Goal: Task Accomplishment & Management: Complete application form

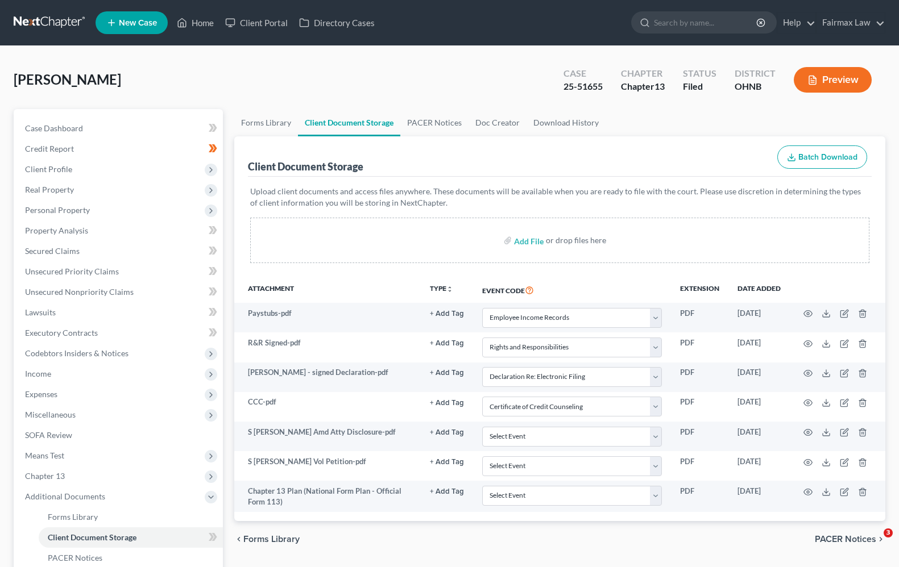
select select "20"
select select "26"
select select "16"
select select "5"
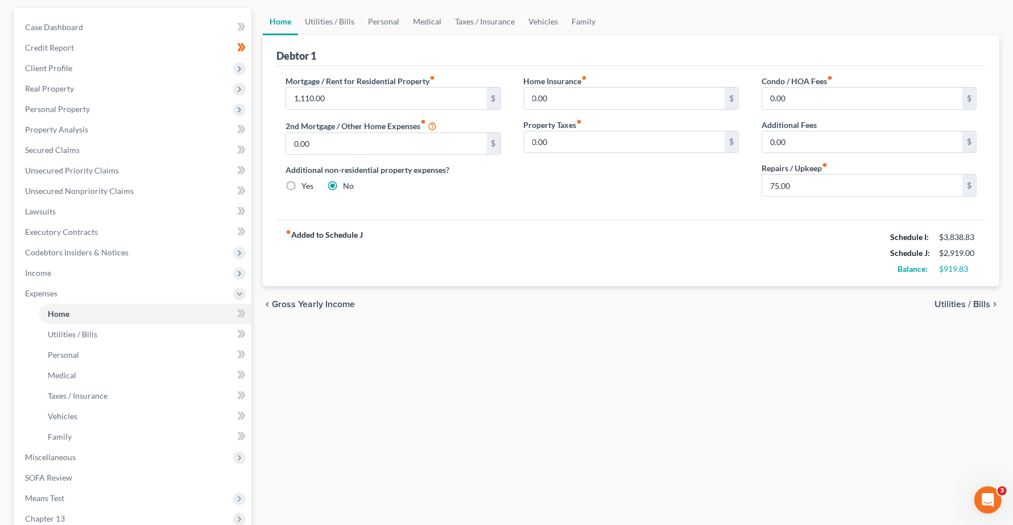
scroll to position [242, 0]
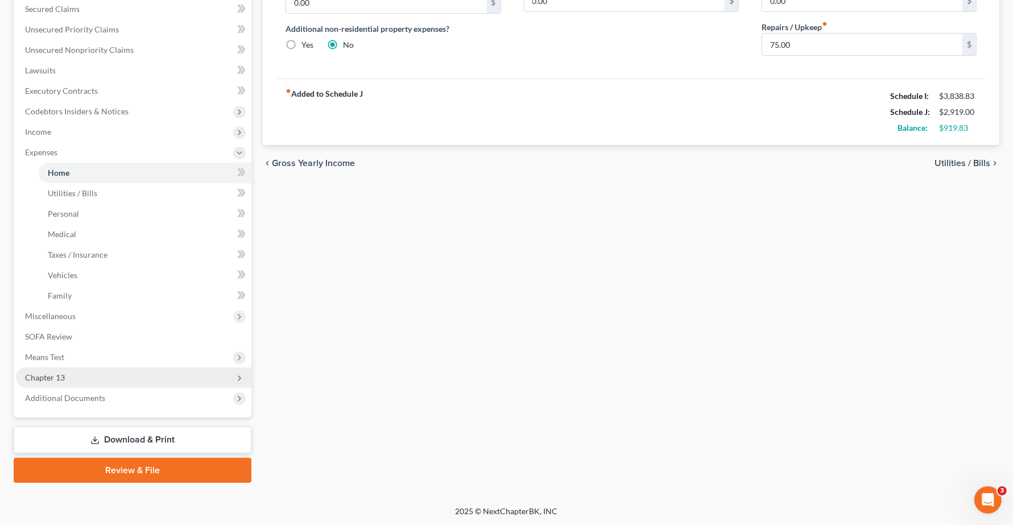
click at [57, 378] on span "Chapter 13" at bounding box center [45, 377] width 40 height 10
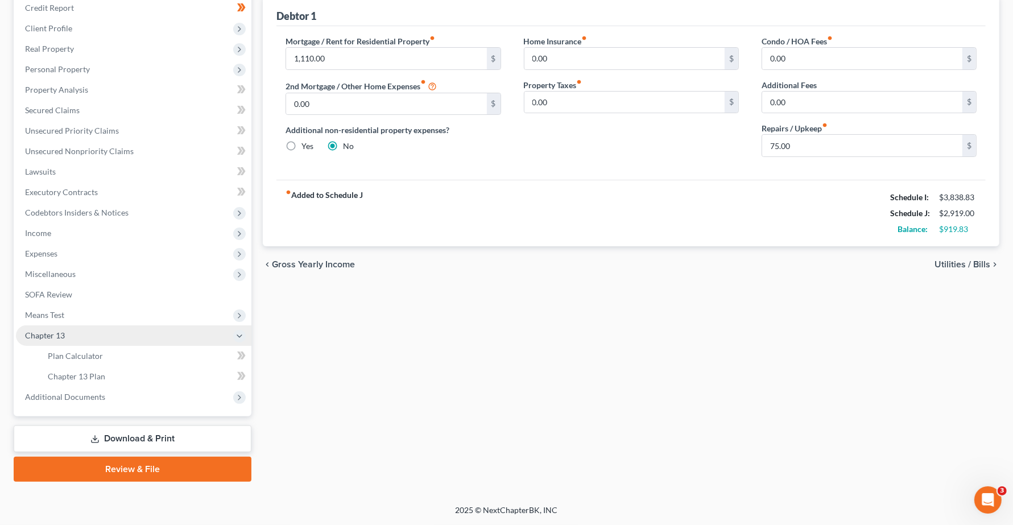
scroll to position [140, 0]
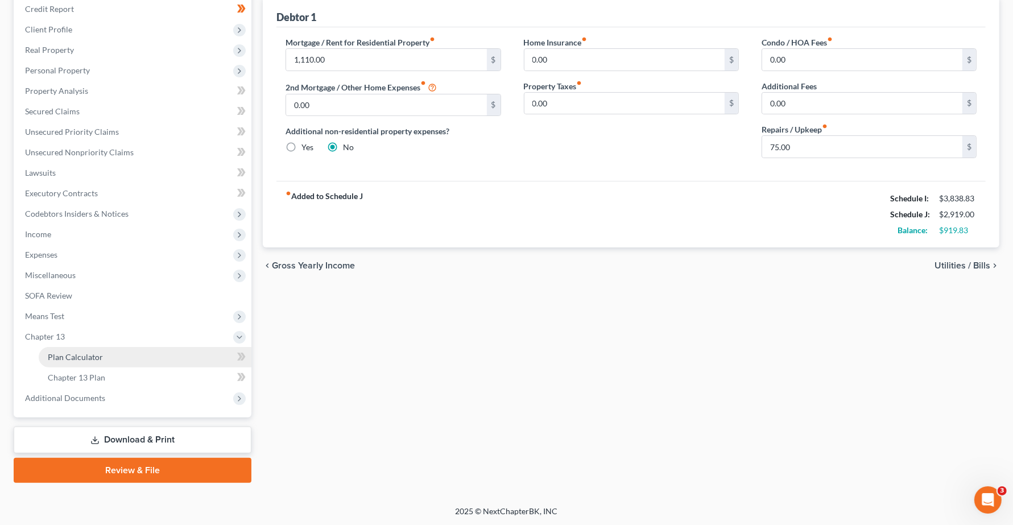
click at [72, 362] on link "Plan Calculator" at bounding box center [145, 357] width 213 height 20
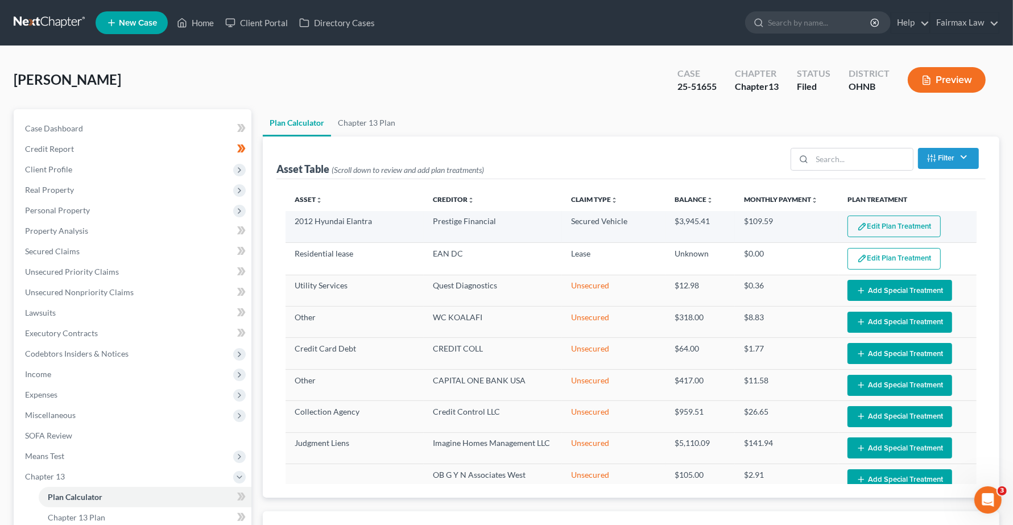
select select "35"
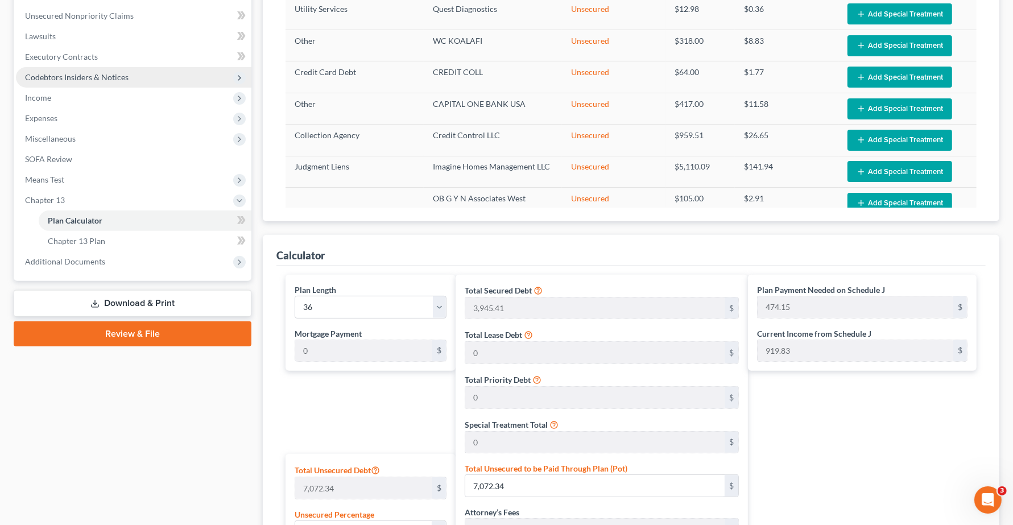
scroll to position [426, 0]
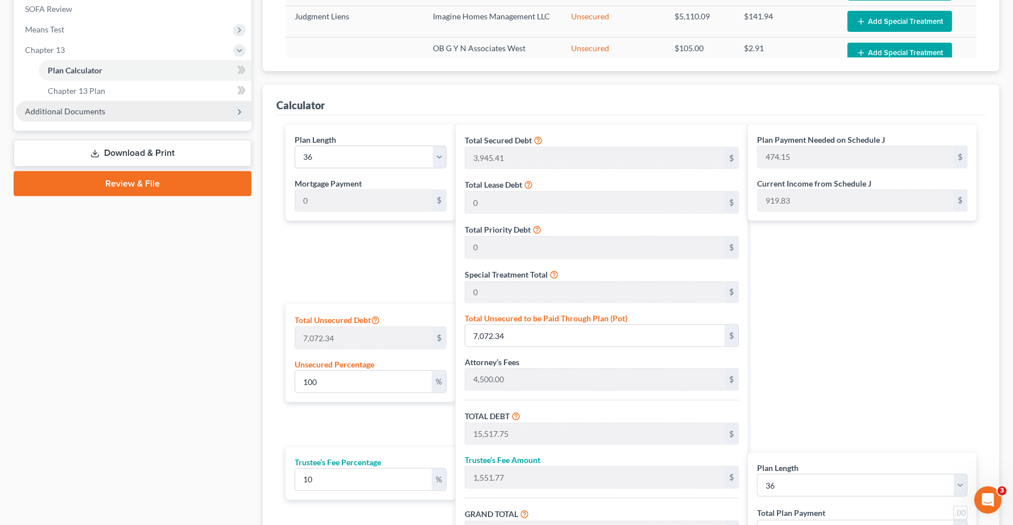
click at [55, 109] on span "Additional Documents" at bounding box center [65, 111] width 80 height 10
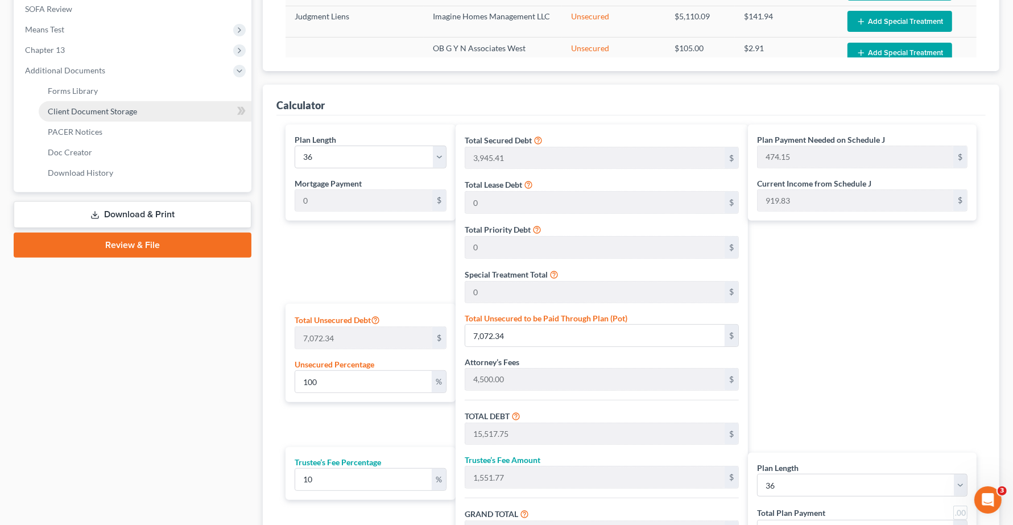
click at [71, 109] on span "Client Document Storage" at bounding box center [92, 111] width 89 height 10
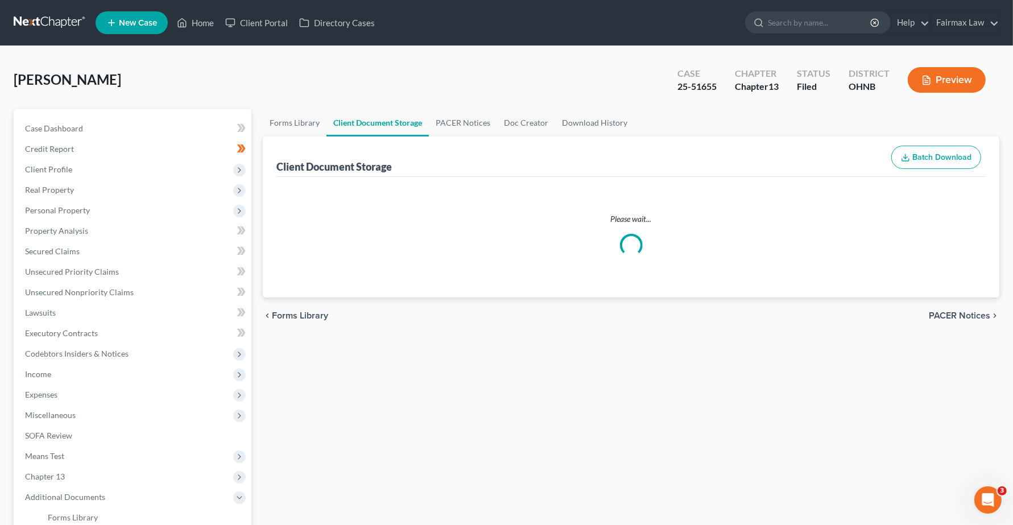
select select "20"
select select "26"
select select "16"
select select "5"
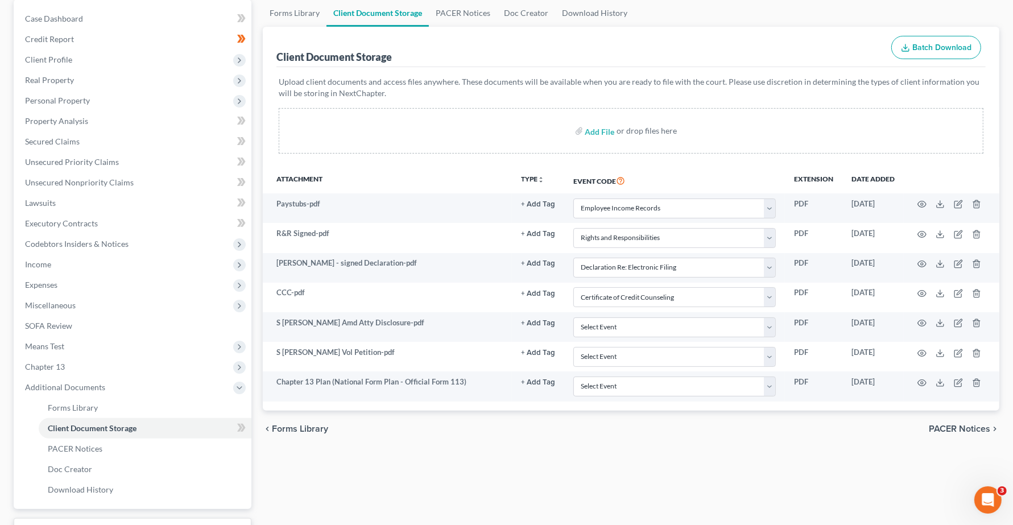
scroll to position [201, 0]
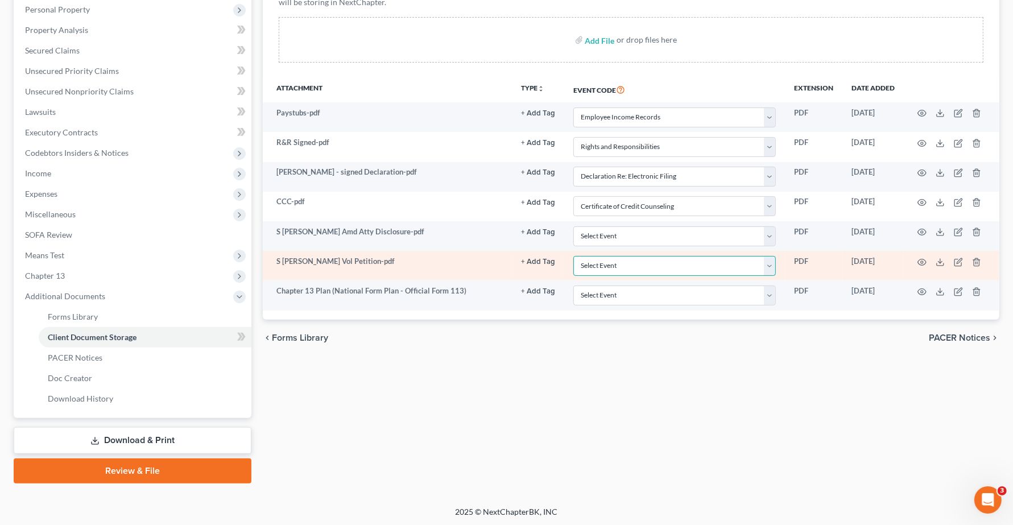
click at [717, 264] on select "Select Event 20 Largest Unsecured Creditors Amended List of Creditors (Fee) Ame…" at bounding box center [674, 266] width 202 height 20
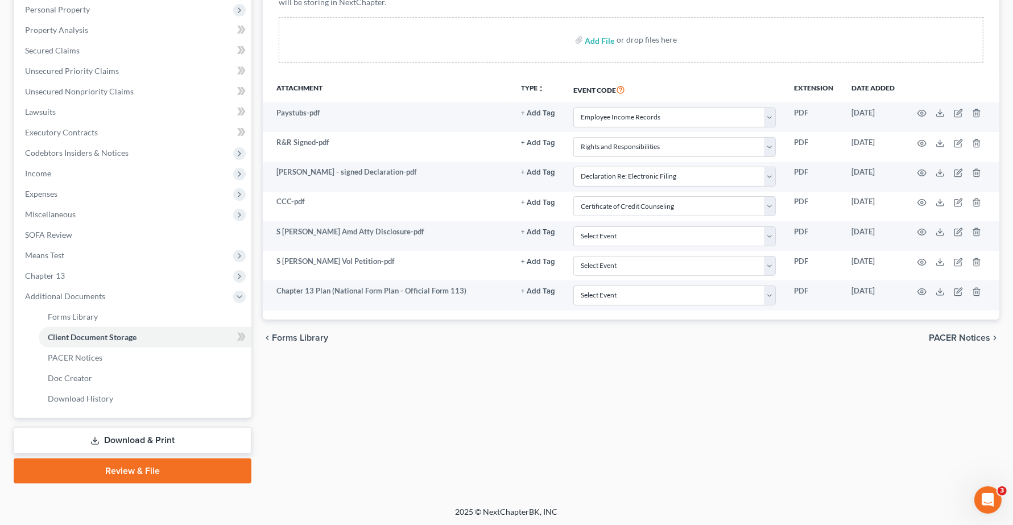
click at [754, 425] on div "Forms Library Client Document Storage PACER Notices Doc Creator Download Histor…" at bounding box center [631, 195] width 748 height 575
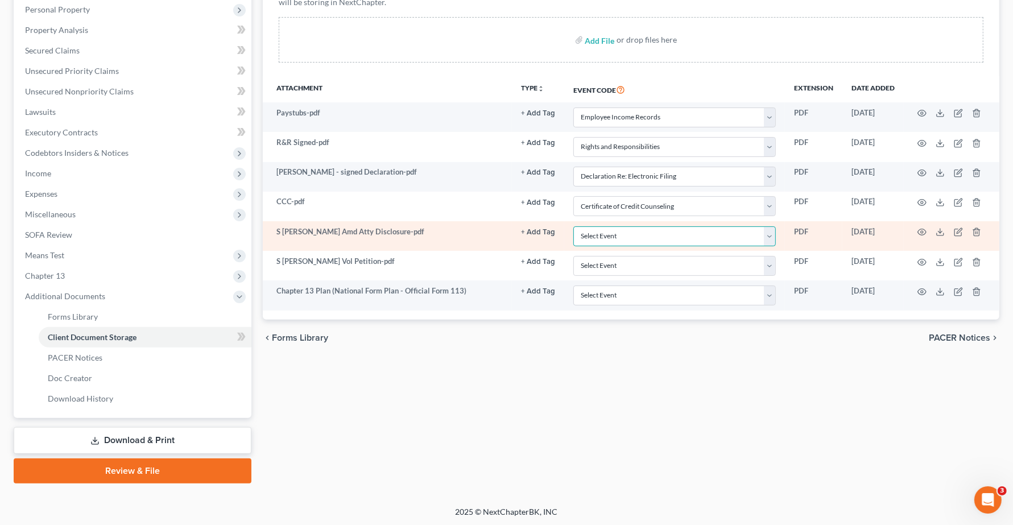
click at [657, 245] on select "Select Event 20 Largest Unsecured Creditors Amended List of Creditors (Fee) Ame…" at bounding box center [674, 236] width 202 height 20
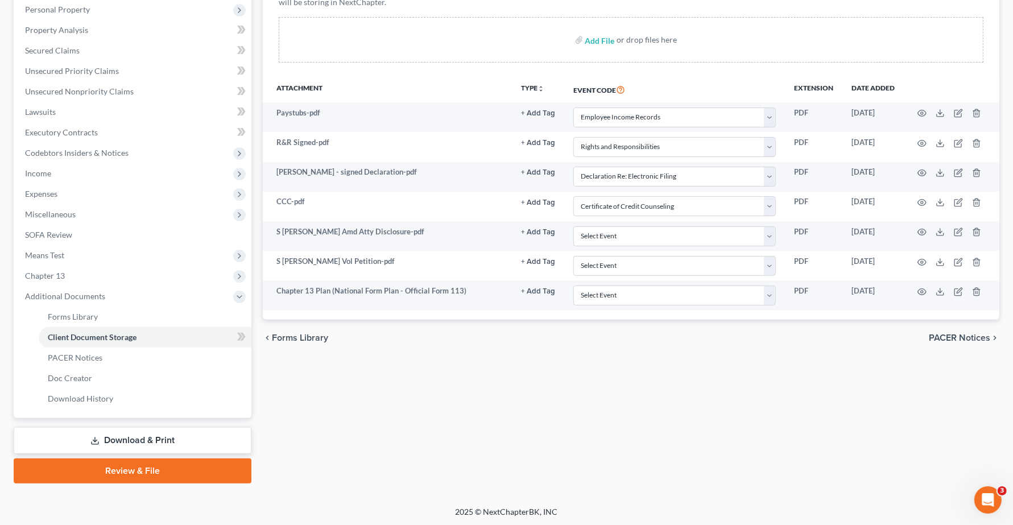
click at [706, 393] on div "Forms Library Client Document Storage PACER Notices Doc Creator Download Histor…" at bounding box center [631, 195] width 748 height 575
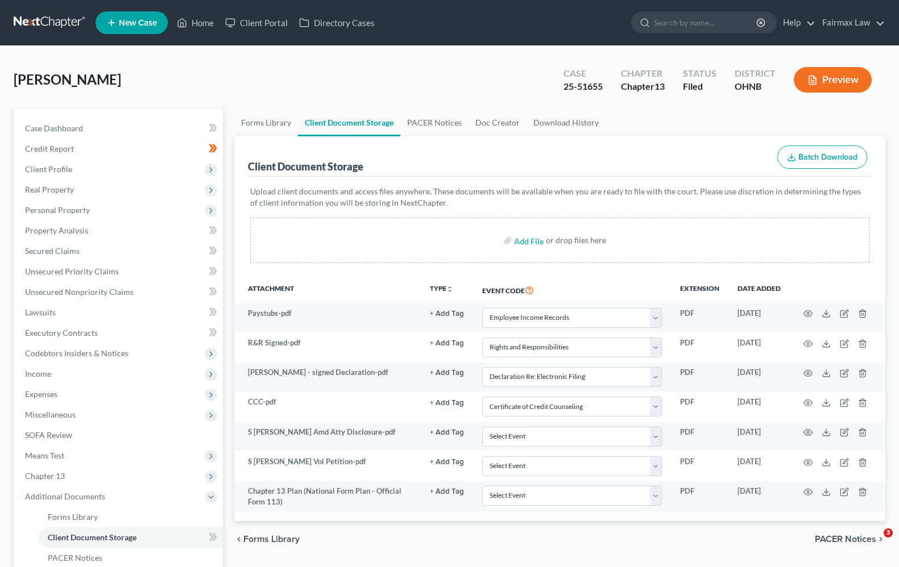
select select "20"
select select "26"
select select "16"
select select "5"
click at [196, 24] on link "Home" at bounding box center [195, 23] width 48 height 20
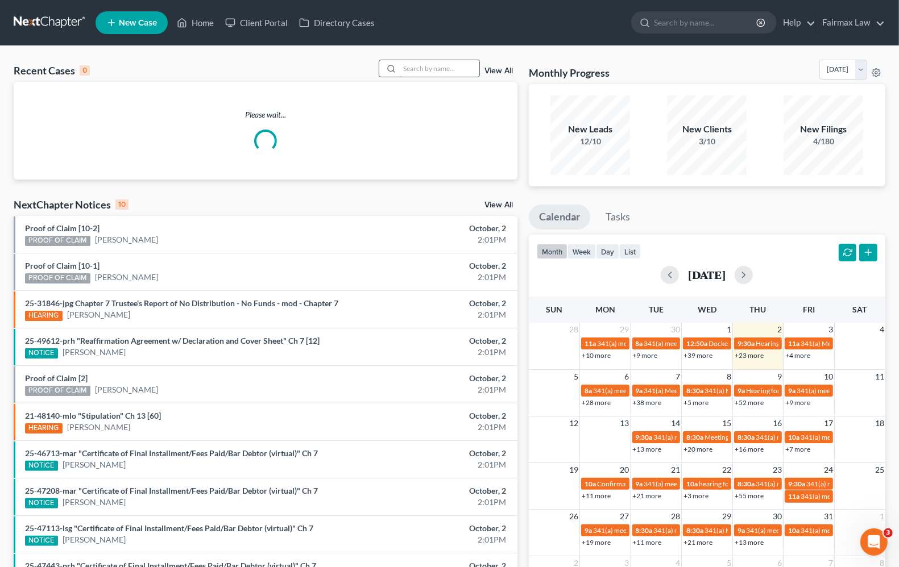
click at [415, 67] on input "search" at bounding box center [440, 68] width 80 height 16
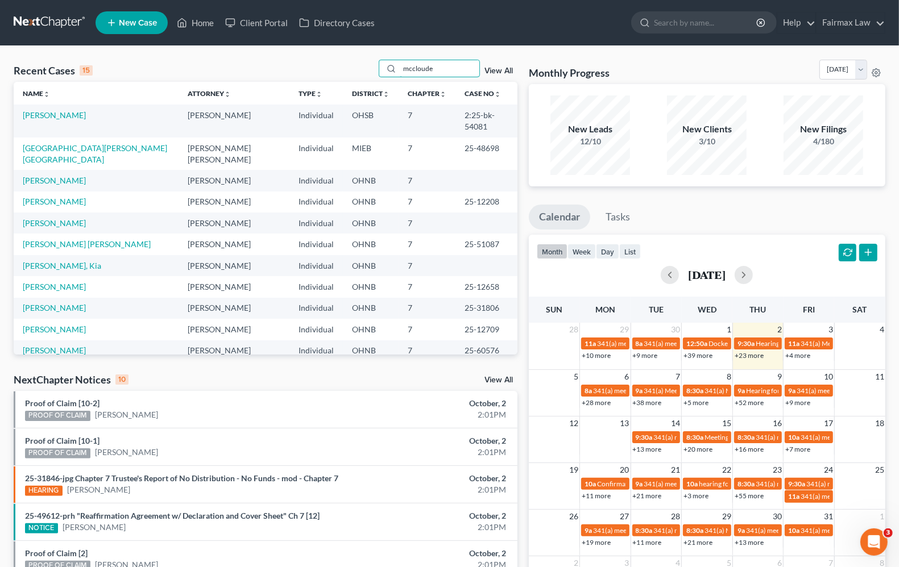
drag, startPoint x: 458, startPoint y: 69, endPoint x: 71, endPoint y: 31, distance: 388.5
click at [71, 31] on div "Home New Case Client Portal Directory Cases Fairmax Law angela@fairmaxlaw.com M…" at bounding box center [449, 409] width 899 height 818
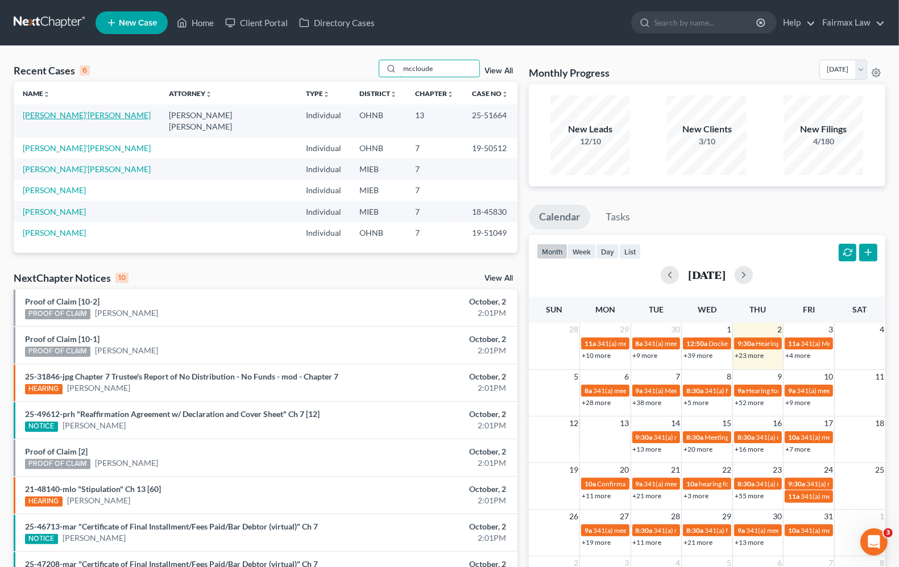
type input "mccloude"
click at [54, 118] on link "McCloude, Ta'Meeka" at bounding box center [87, 115] width 128 height 10
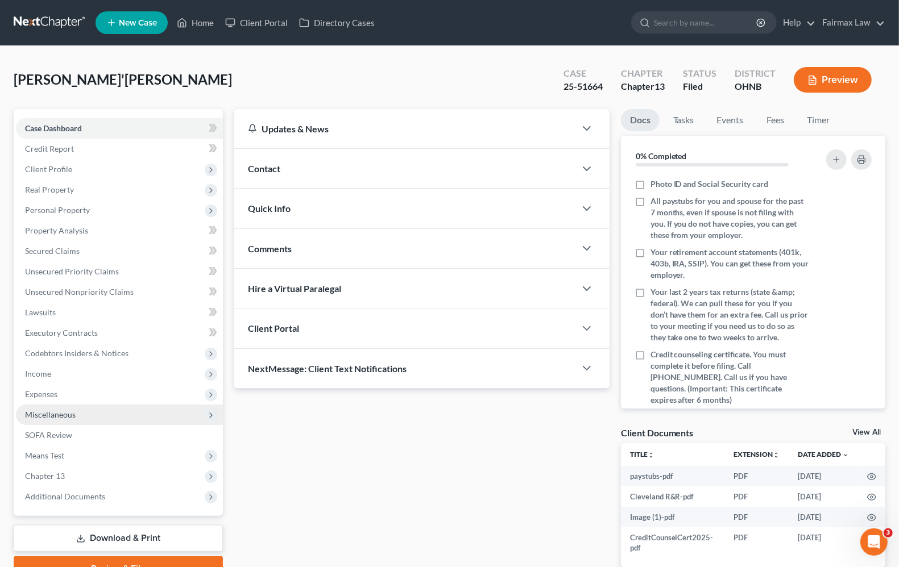
click at [69, 410] on span "Miscellaneous" at bounding box center [50, 415] width 51 height 10
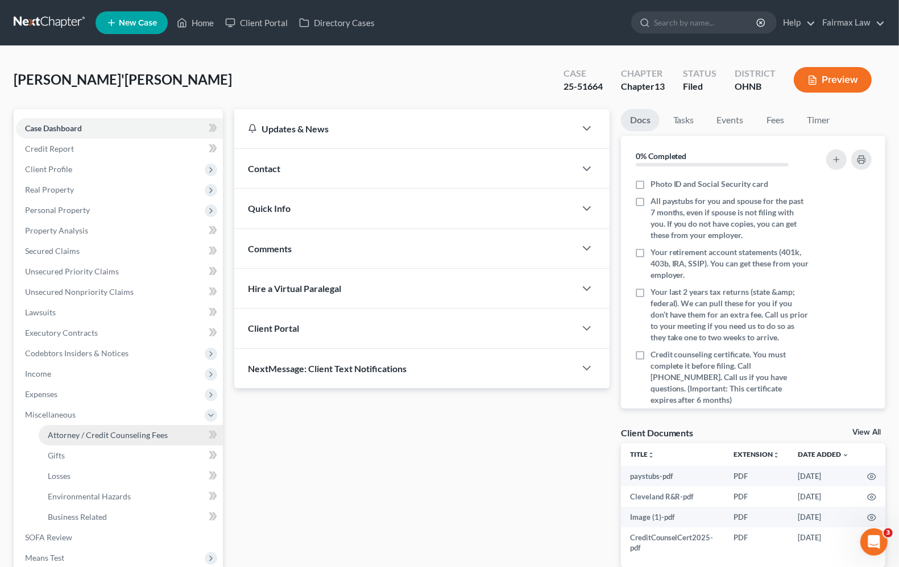
click at [80, 442] on link "Attorney / Credit Counseling Fees" at bounding box center [131, 435] width 184 height 20
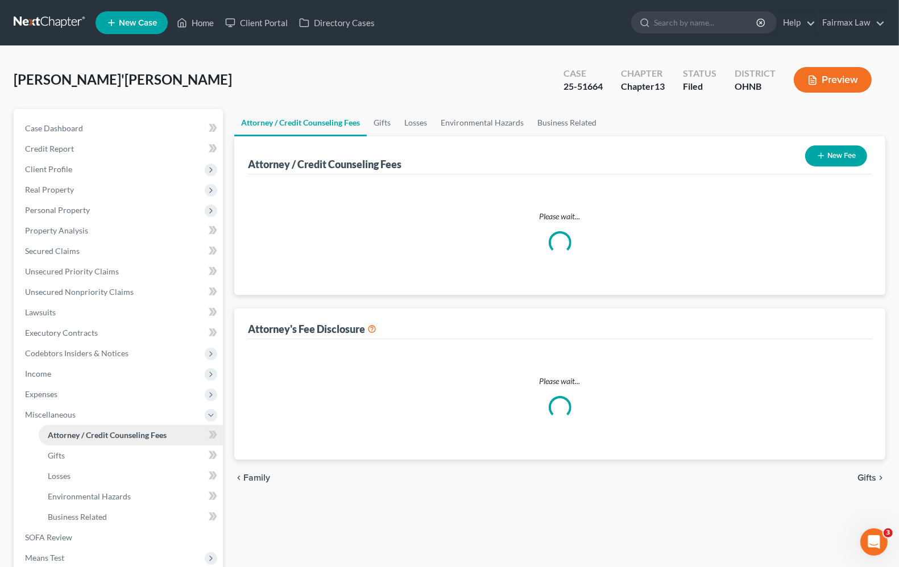
select select "4"
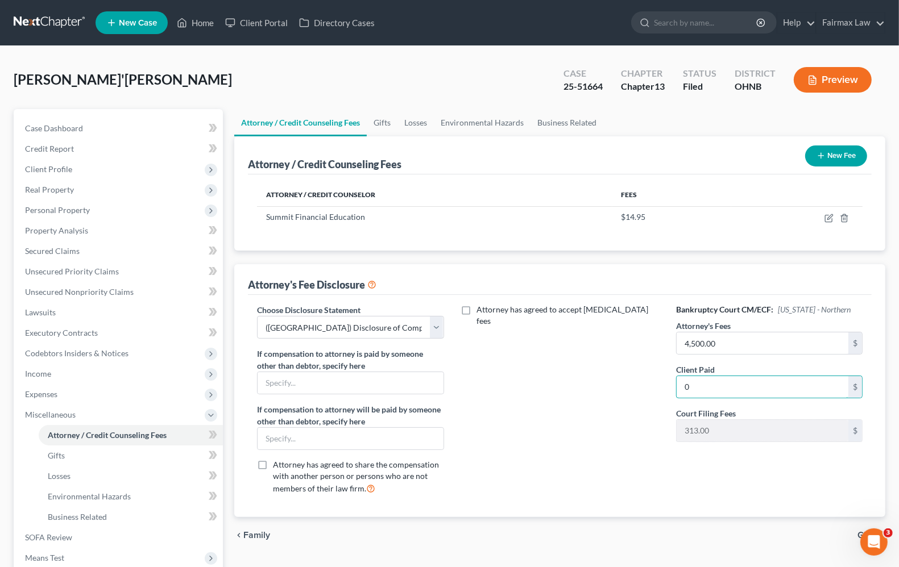
type input "0"
click at [644, 439] on div "Attorney has agreed to accept retainer fees" at bounding box center [559, 404] width 209 height 200
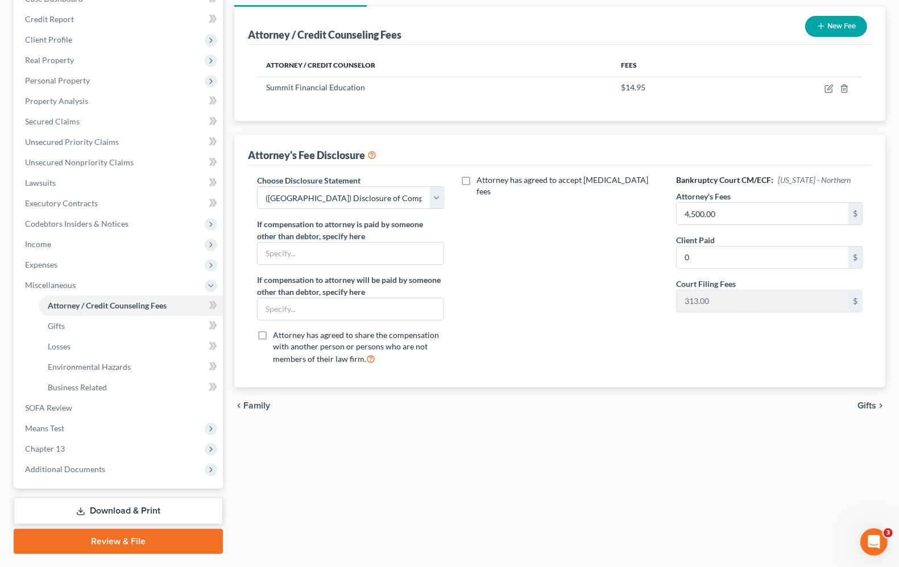
scroll to position [158, 0]
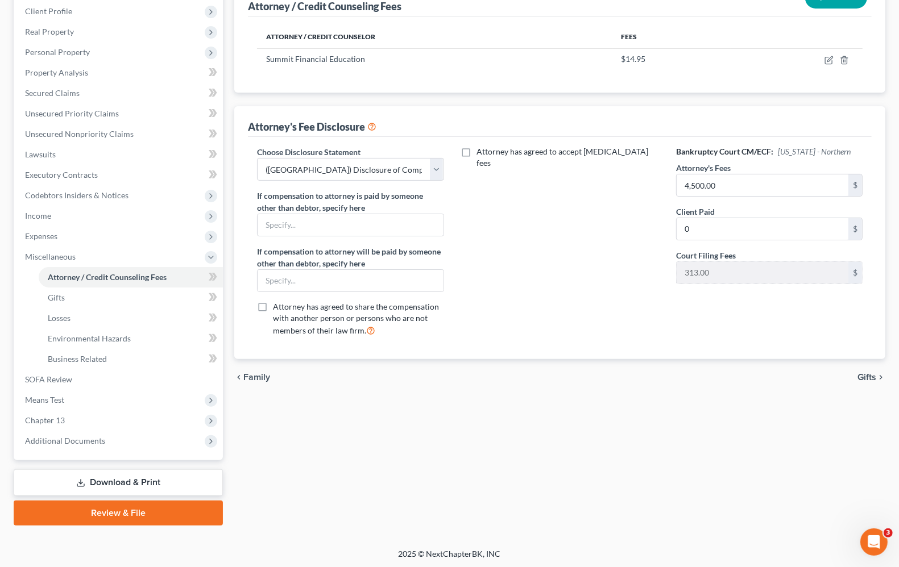
drag, startPoint x: 724, startPoint y: 424, endPoint x: 611, endPoint y: 391, distance: 117.2
click at [723, 422] on div "Attorney / Credit Counseling Fees Gifts Losses Environmental Hazards Business R…" at bounding box center [560, 238] width 662 height 575
click at [66, 396] on span "Means Test" at bounding box center [119, 400] width 207 height 20
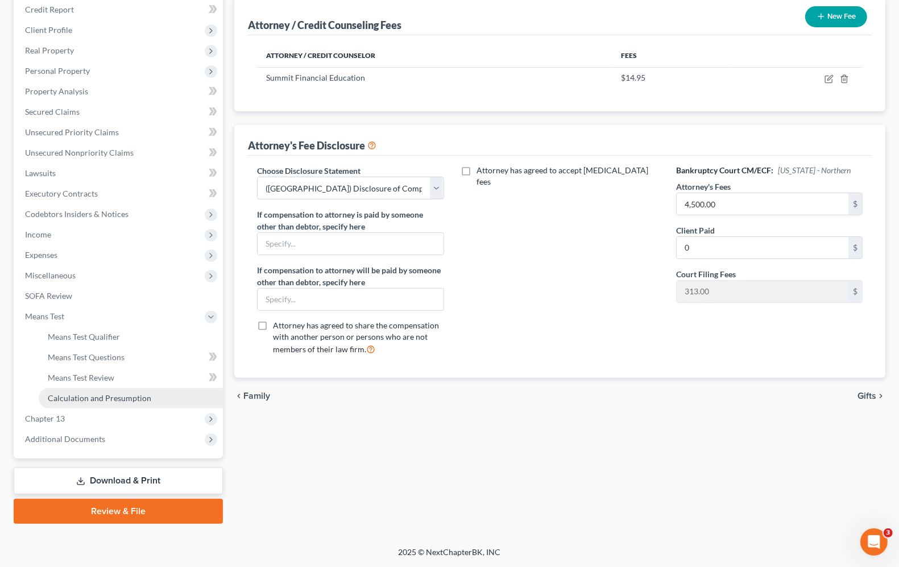
scroll to position [138, 0]
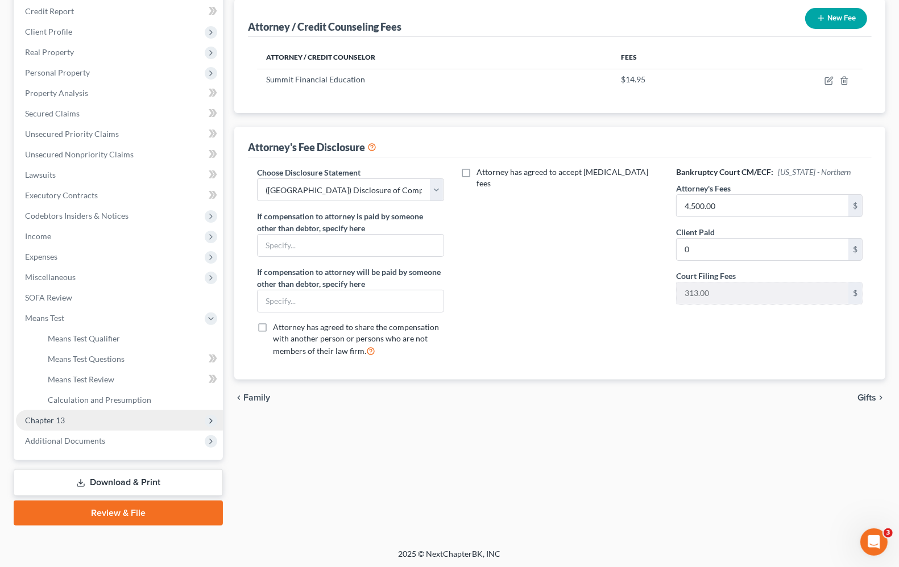
click at [33, 424] on span "Chapter 13" at bounding box center [119, 421] width 207 height 20
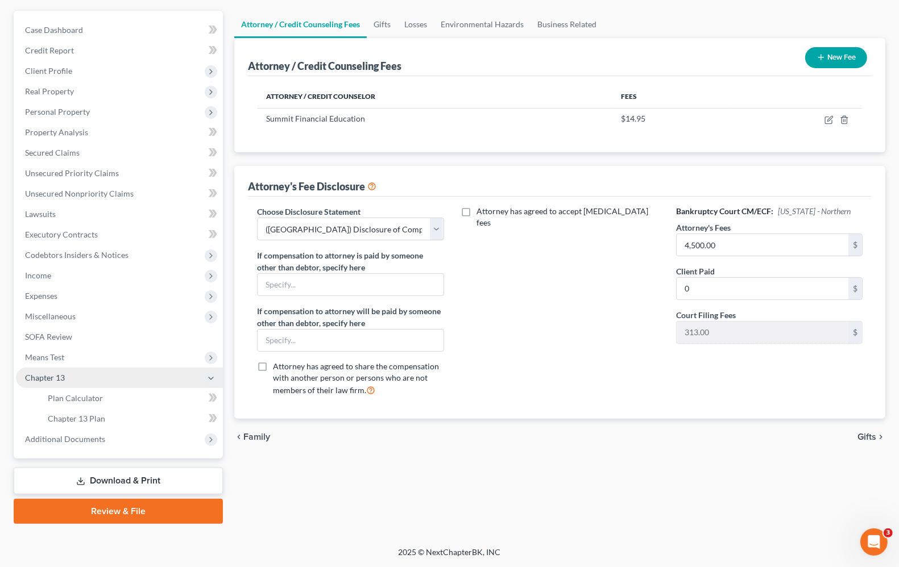
scroll to position [97, 0]
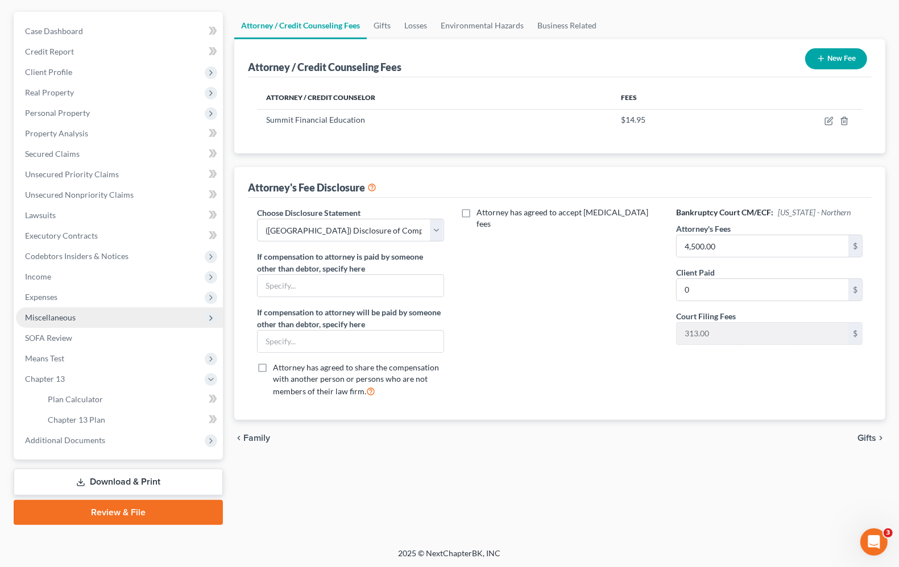
click at [63, 312] on span "Miscellaneous" at bounding box center [119, 318] width 207 height 20
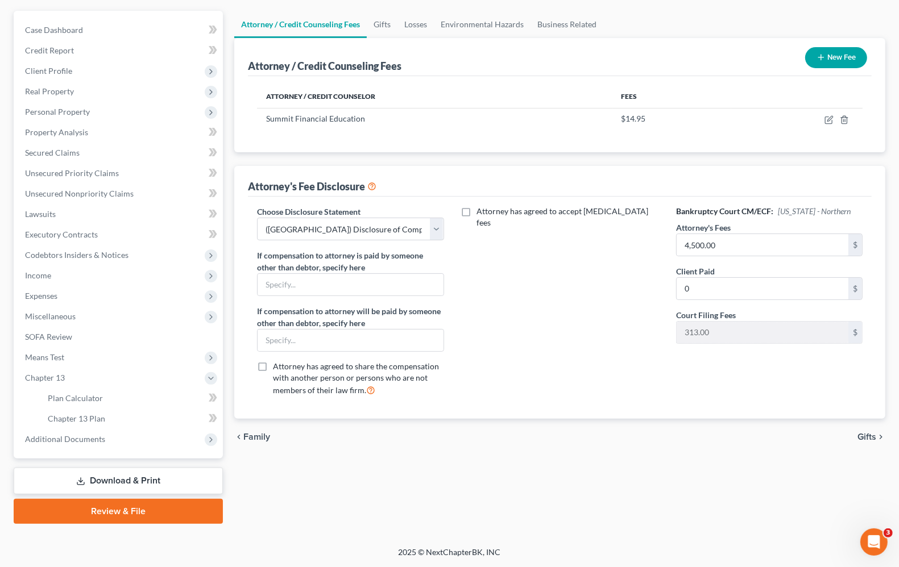
scroll to position [158, 0]
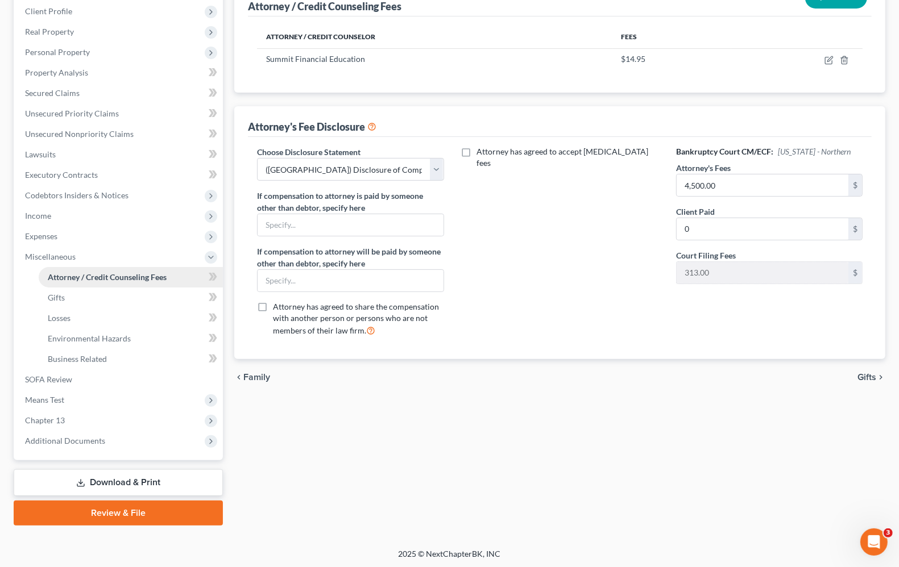
click at [77, 279] on span "Attorney / Credit Counseling Fees" at bounding box center [107, 277] width 119 height 10
click at [57, 295] on span "Gifts" at bounding box center [56, 298] width 17 height 10
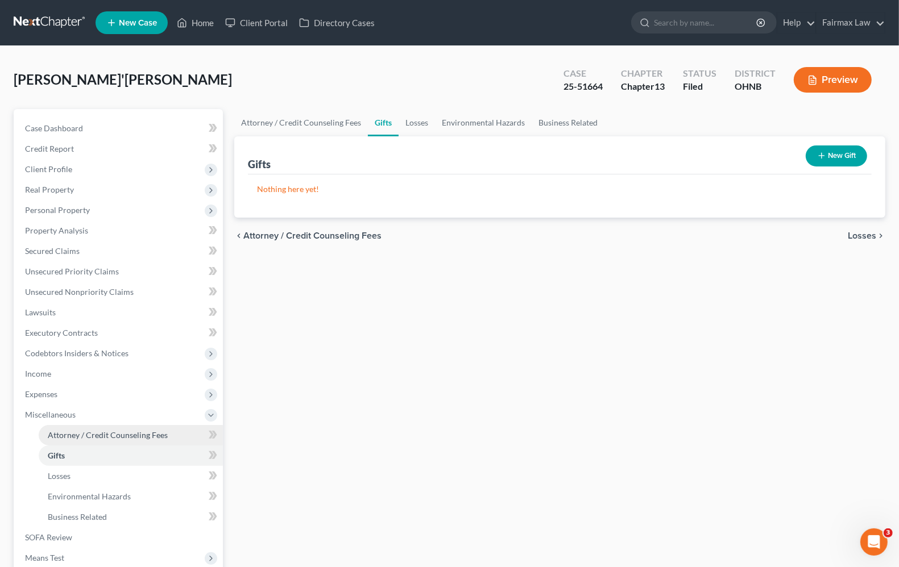
click at [111, 432] on span "Attorney / Credit Counseling Fees" at bounding box center [108, 435] width 120 height 10
select select "4"
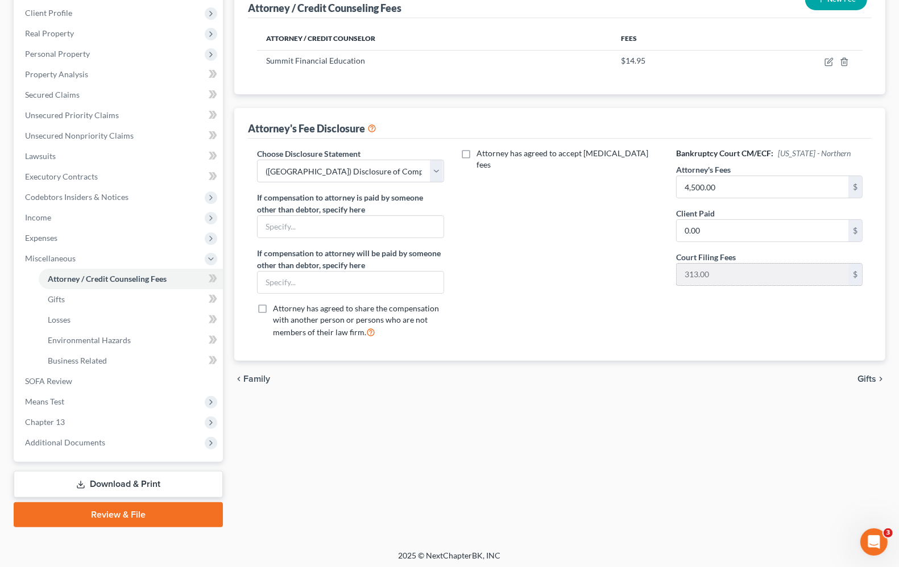
scroll to position [158, 0]
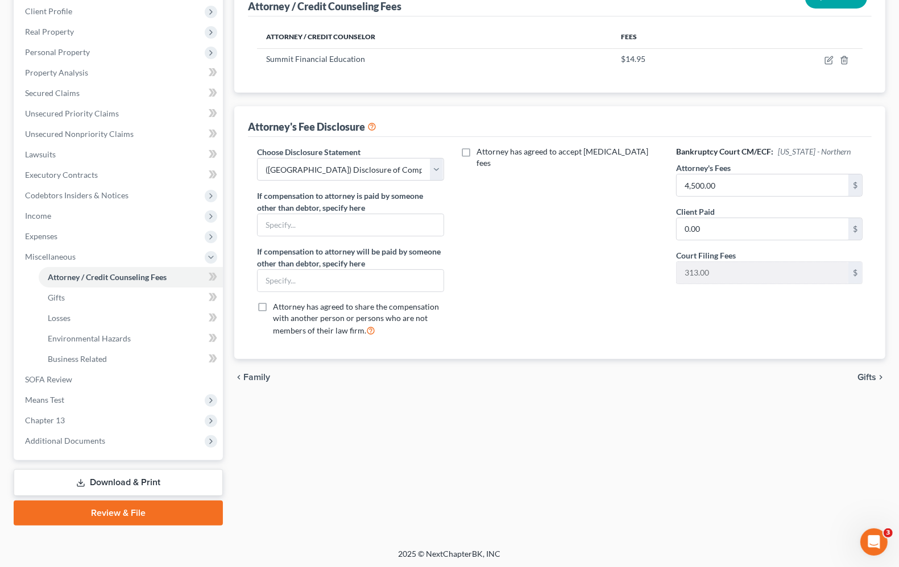
click at [112, 487] on link "Download & Print" at bounding box center [118, 483] width 209 height 27
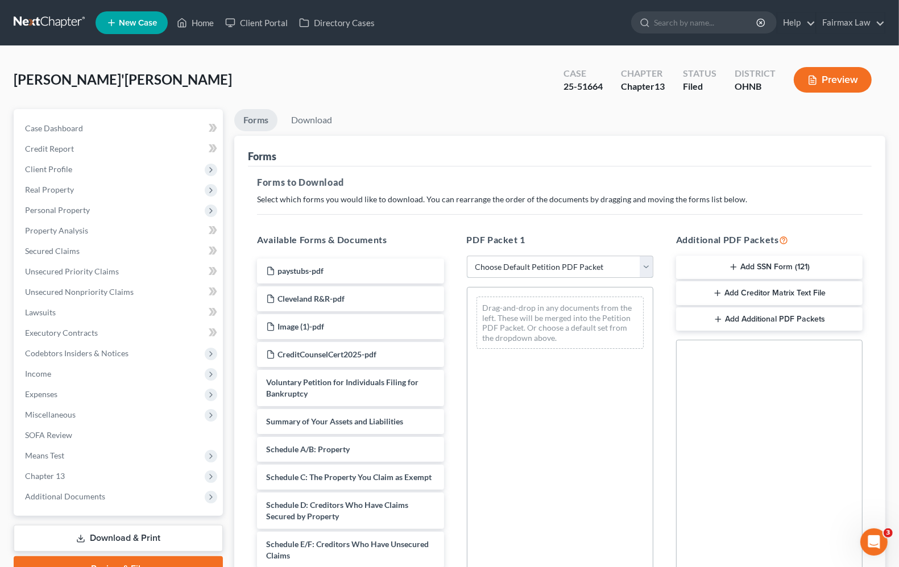
drag, startPoint x: 533, startPoint y: 264, endPoint x: 594, endPoint y: 276, distance: 62.6
click at [533, 264] on select "Choose Default Petition PDF Packet Complete Bankruptcy Petition (all forms and …" at bounding box center [560, 267] width 186 height 23
select select "2"
click at [467, 256] on select "Choose Default Petition PDF Packet Complete Bankruptcy Petition (all forms and …" at bounding box center [560, 267] width 186 height 23
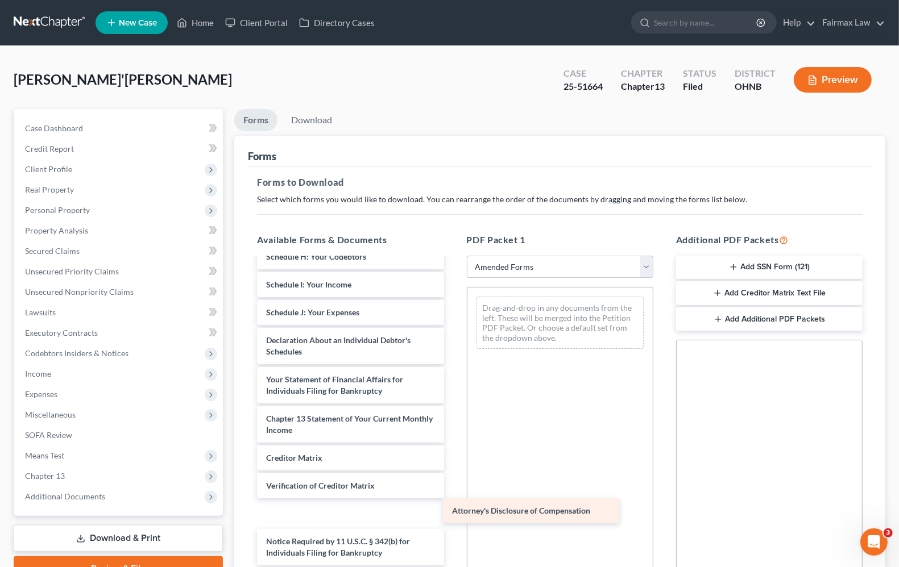
scroll to position [238, 0]
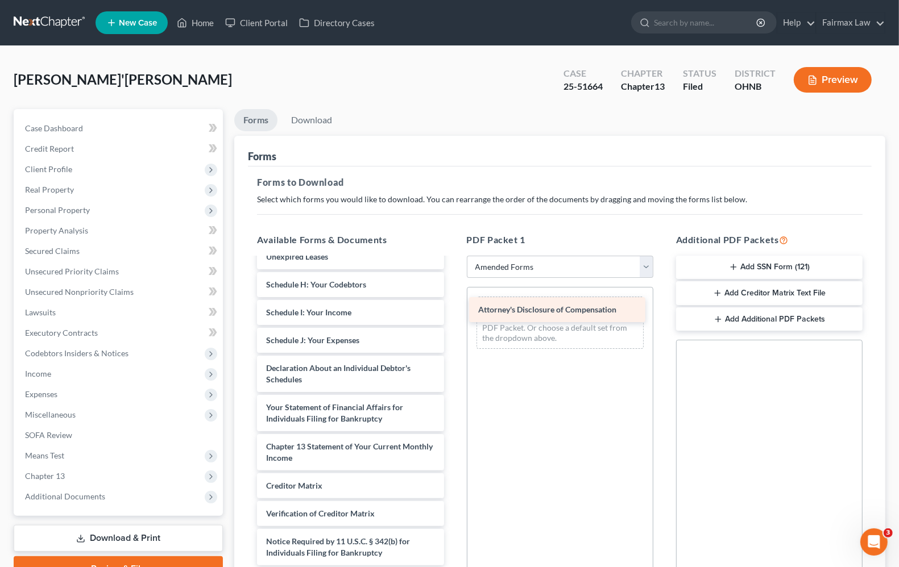
drag, startPoint x: 344, startPoint y: 550, endPoint x: 556, endPoint y: 308, distance: 322.4
click at [453, 308] on div "Attorney's Disclosure of Compensation Voluntary Petition for Individuals Filing…" at bounding box center [350, 299] width 205 height 534
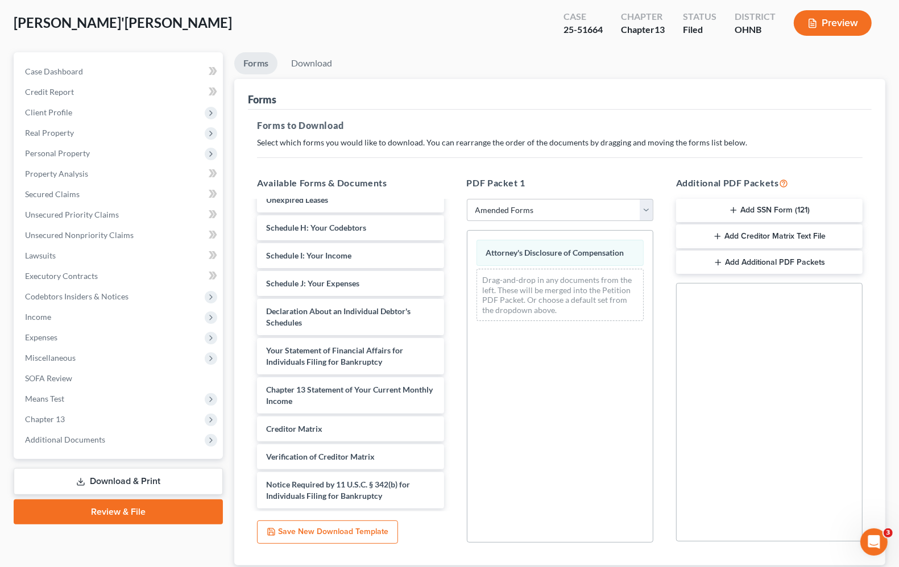
scroll to position [134, 0]
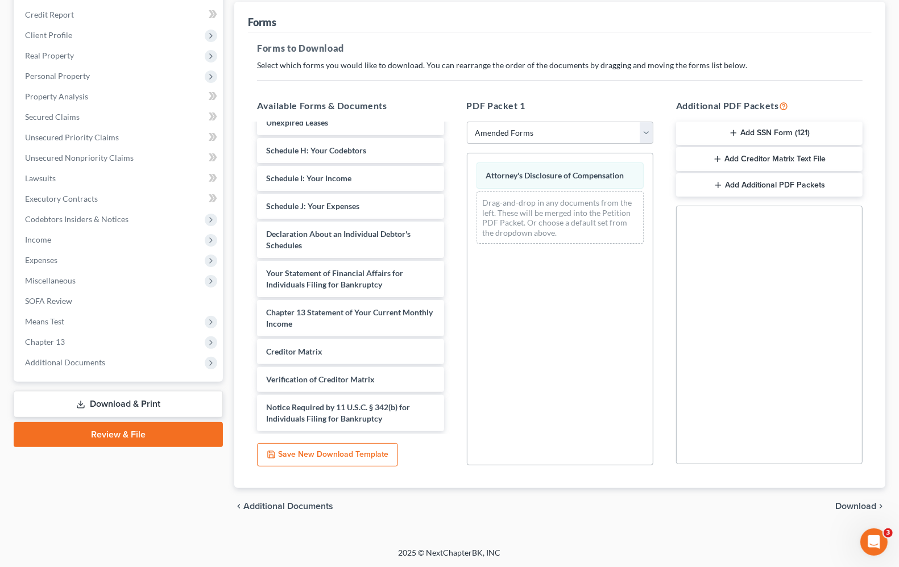
click at [876, 507] on icon "chevron_right" at bounding box center [880, 506] width 9 height 9
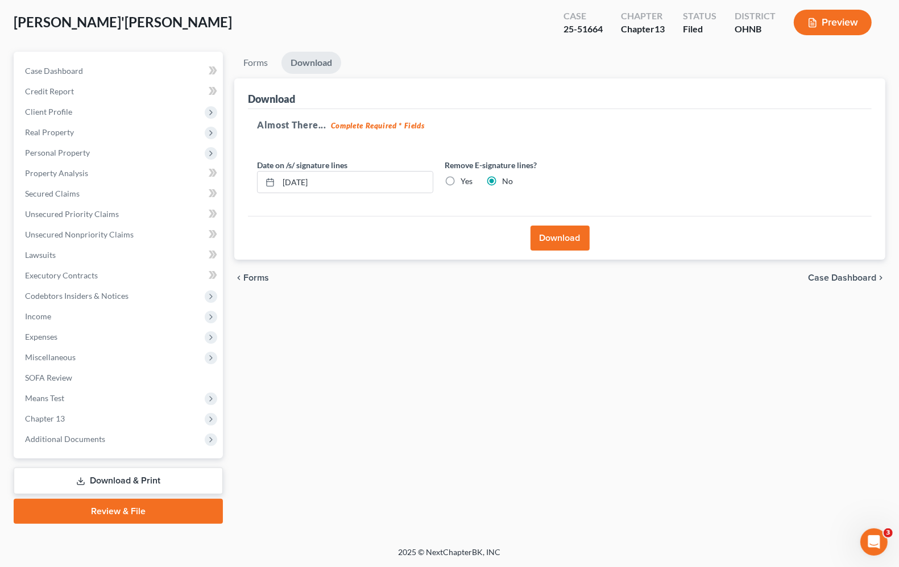
scroll to position [56, 0]
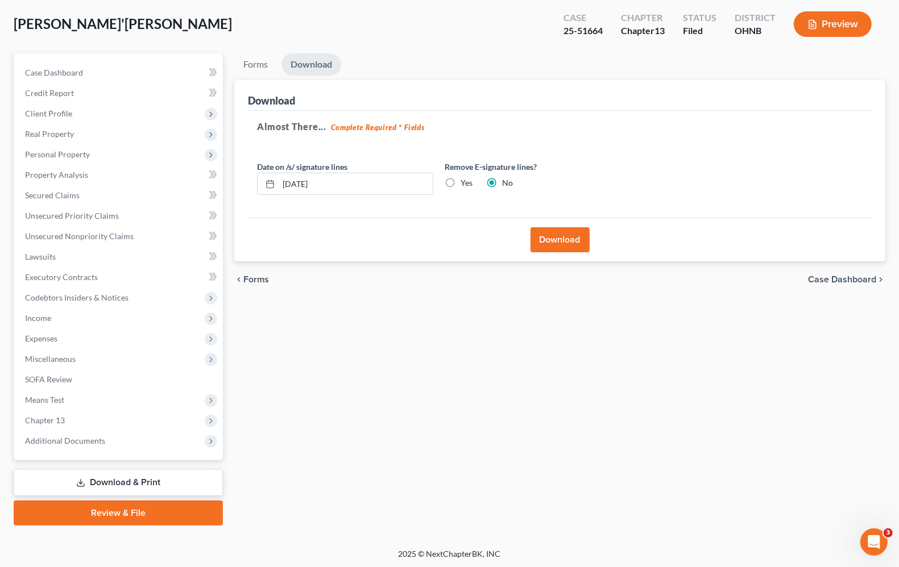
click at [569, 247] on button "Download" at bounding box center [559, 239] width 59 height 25
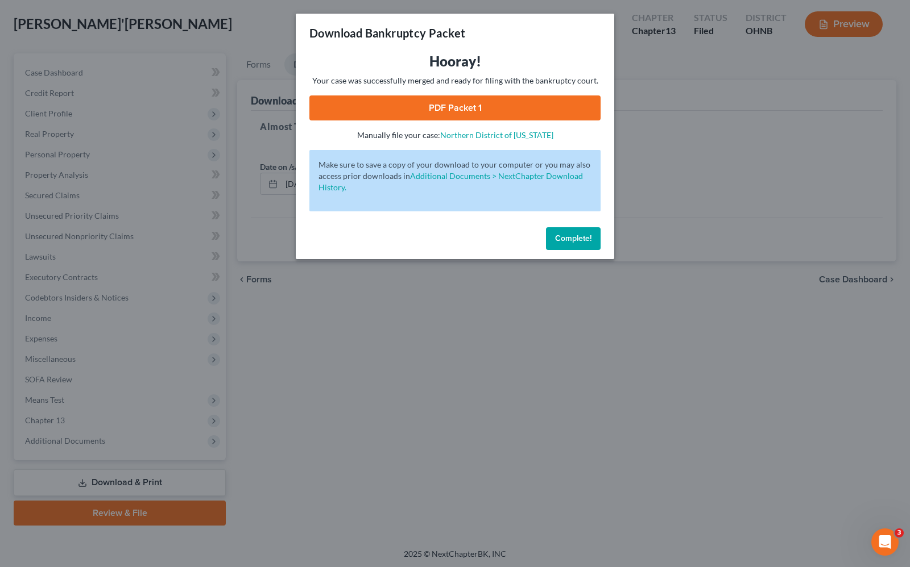
click at [501, 101] on link "PDF Packet 1" at bounding box center [454, 108] width 291 height 25
click at [438, 464] on div "Download Bankruptcy Packet Hooray! Your case was successfully merged and ready …" at bounding box center [455, 283] width 910 height 567
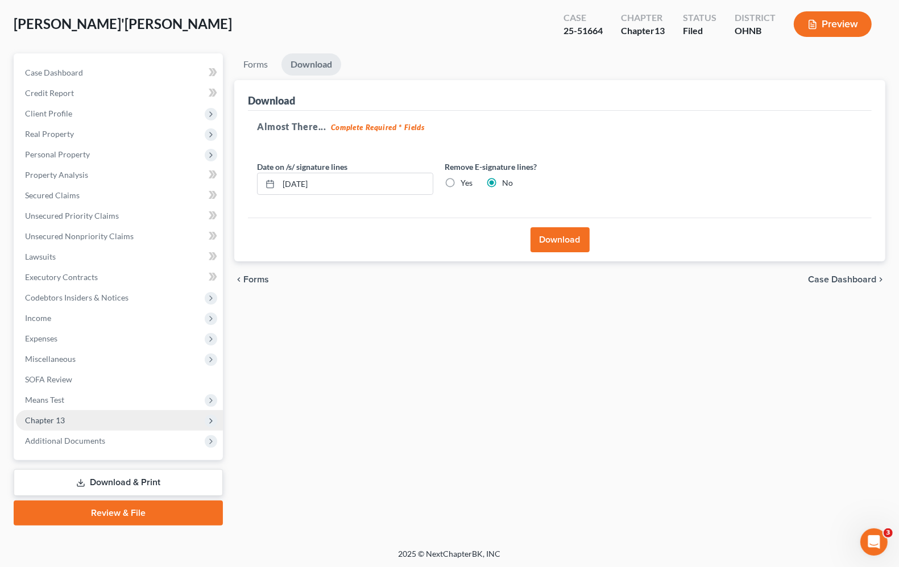
click at [83, 416] on span "Chapter 13" at bounding box center [119, 421] width 207 height 20
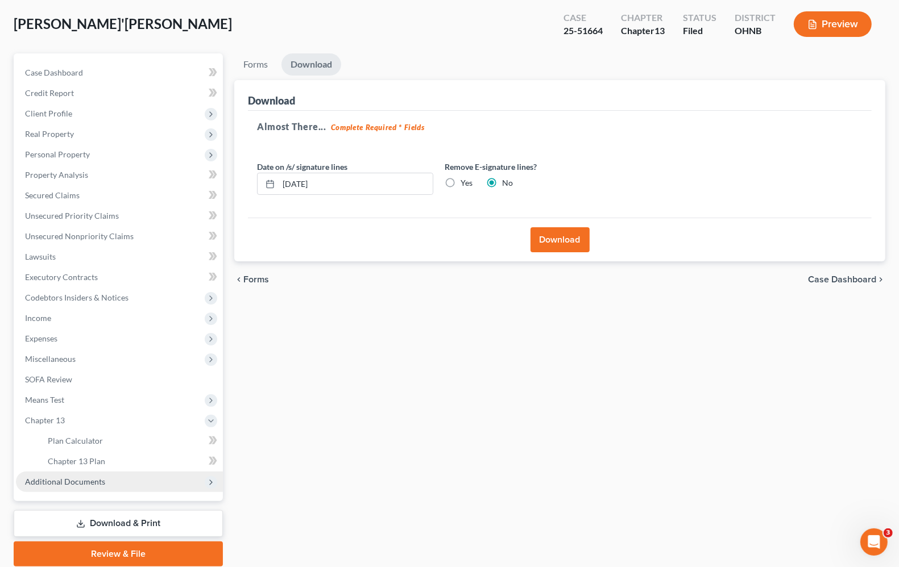
click at [45, 479] on span "Additional Documents" at bounding box center [65, 482] width 80 height 10
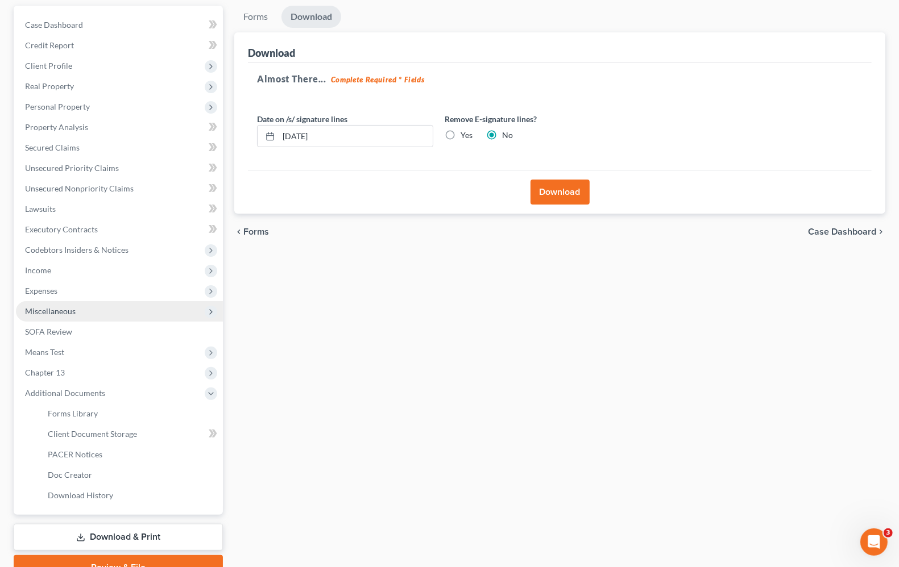
scroll to position [158, 0]
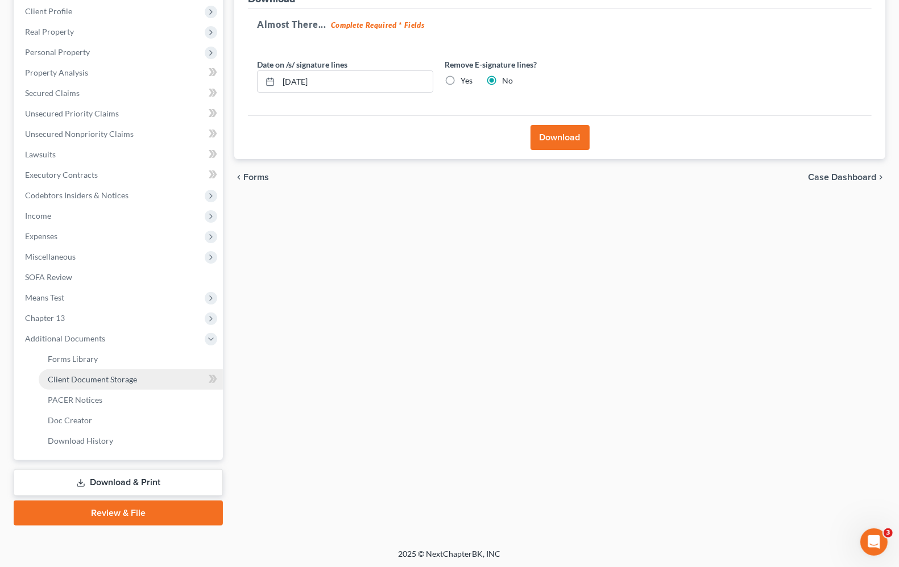
click at [80, 375] on span "Client Document Storage" at bounding box center [92, 380] width 89 height 10
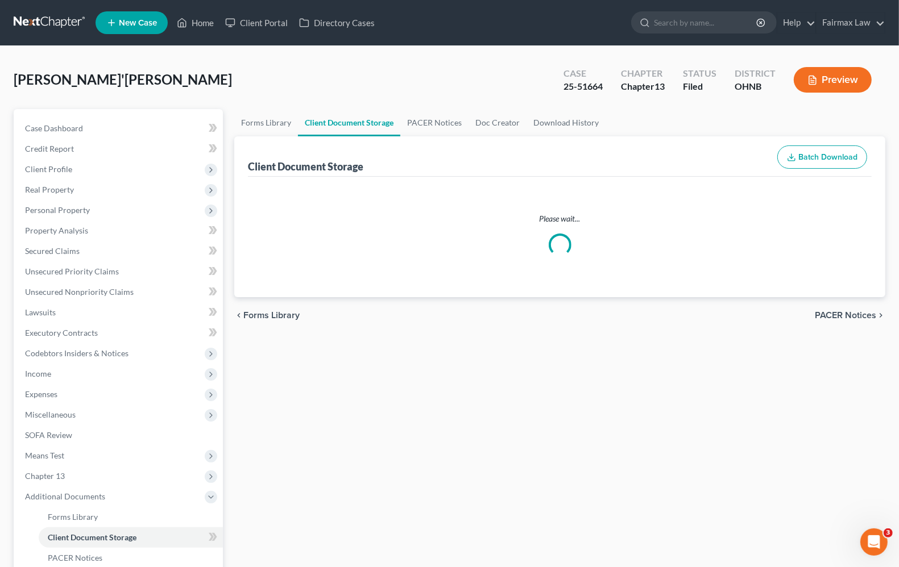
select select "5"
select select "16"
select select "26"
select select "20"
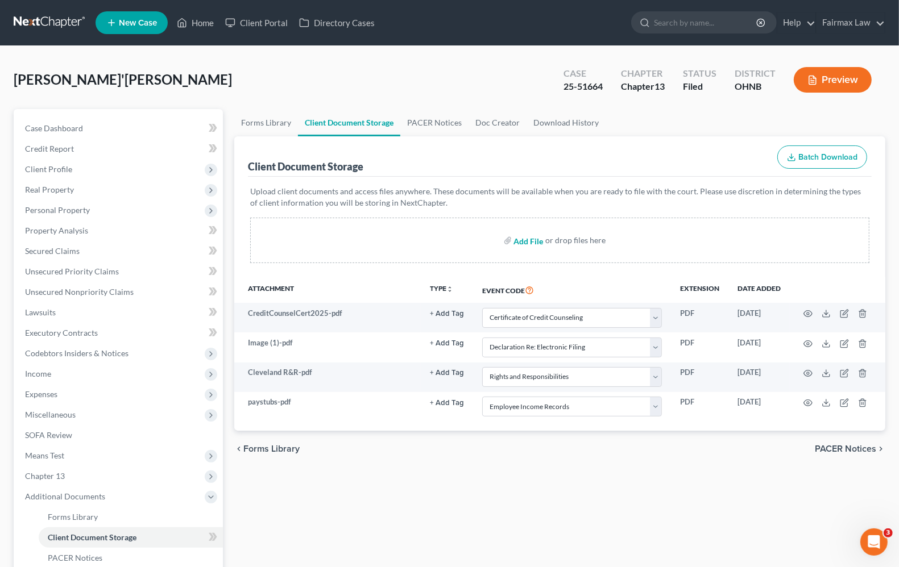
click at [528, 242] on input "file" at bounding box center [527, 240] width 27 height 20
type input "C:\fakepath\McCloude Disclosure of Comp of Attorney Debtor.pdf"
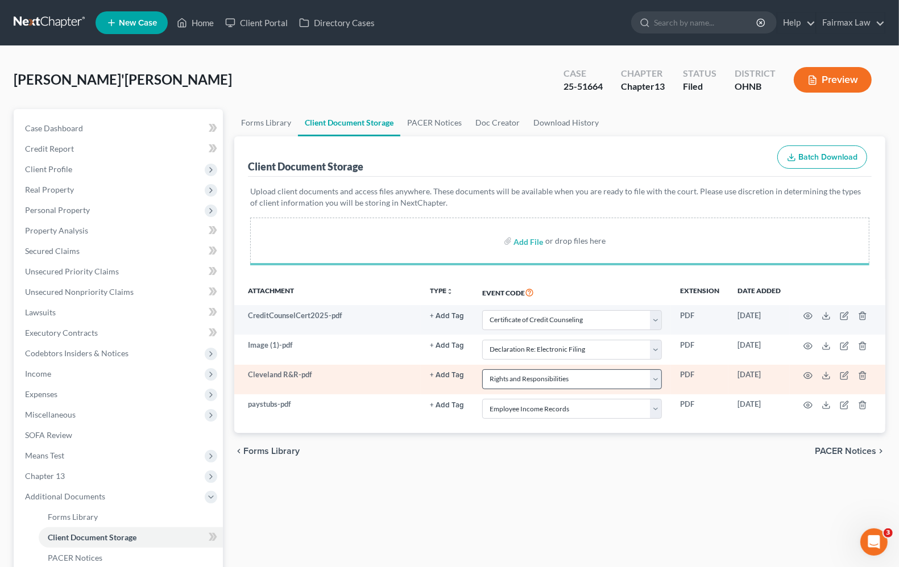
select select "5"
select select "16"
select select "26"
select select "20"
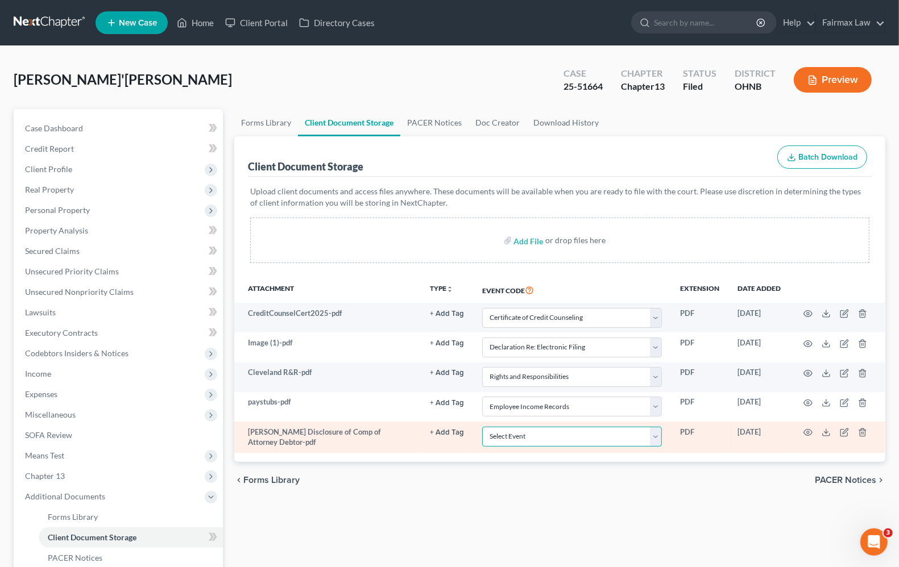
click at [535, 441] on select "Select Event 20 Largest Unsecured Creditors Amended List of Creditors (Fee) Ame…" at bounding box center [572, 437] width 180 height 20
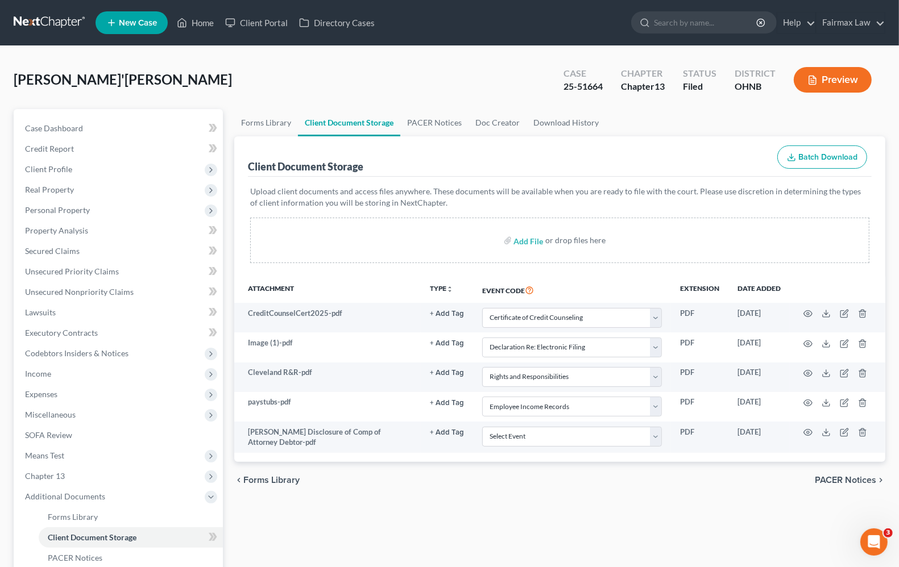
click at [351, 533] on div "Forms Library Client Document Storage PACER Notices Doc Creator Download Histor…" at bounding box center [560, 396] width 662 height 575
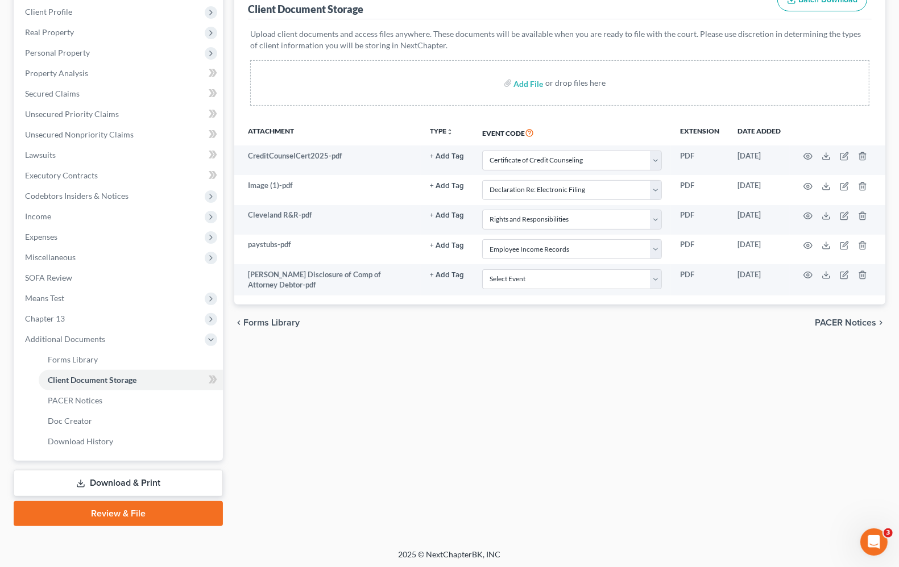
scroll to position [158, 0]
click at [49, 321] on span "Chapter 13" at bounding box center [45, 318] width 40 height 10
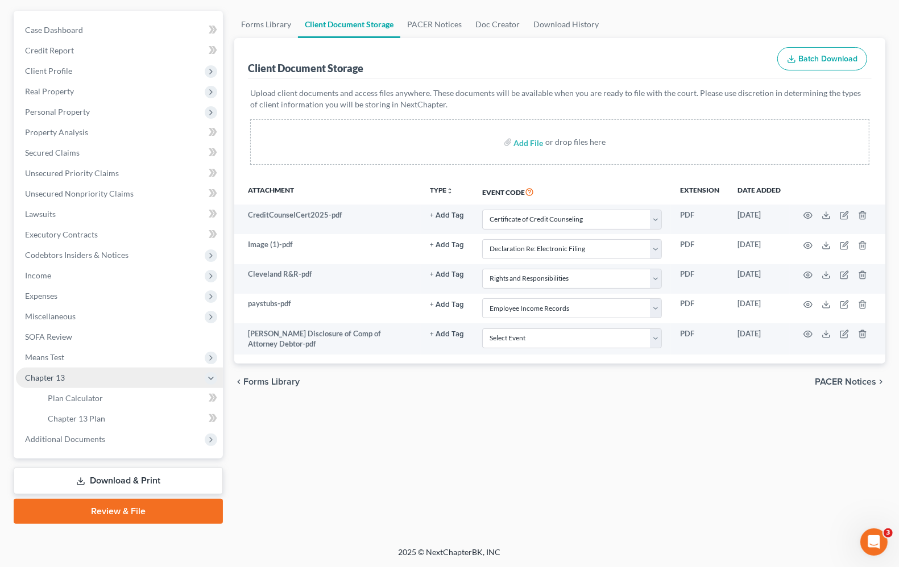
scroll to position [97, 0]
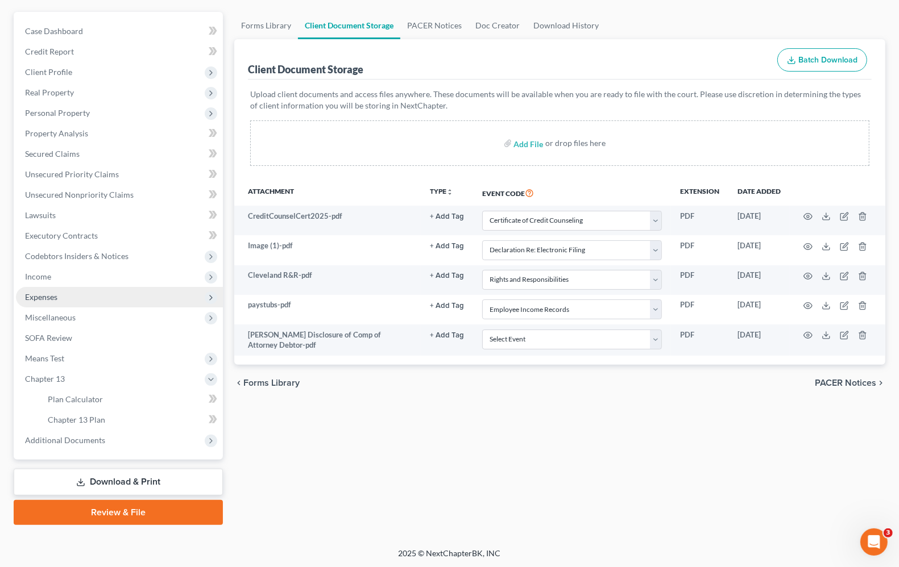
click at [49, 289] on span "Expenses" at bounding box center [119, 297] width 207 height 20
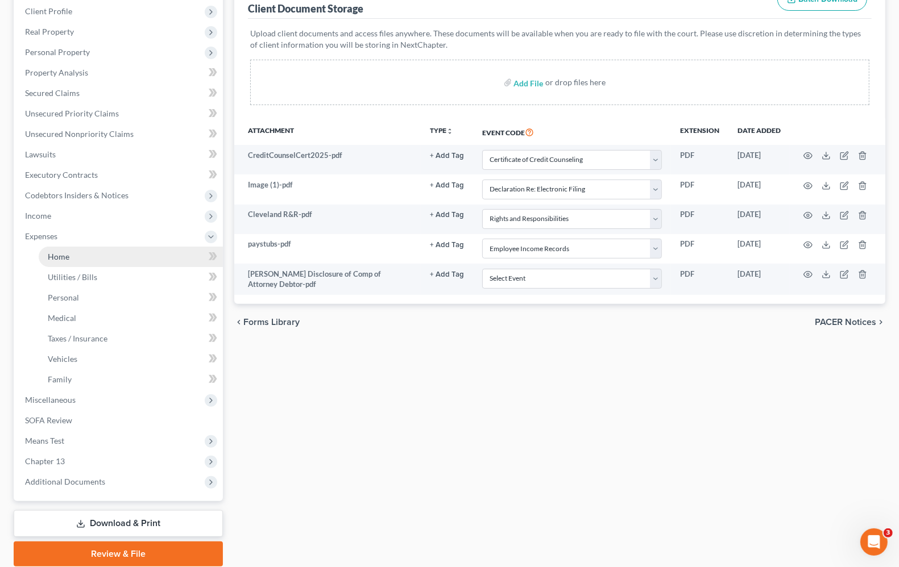
click at [63, 255] on span "Home" at bounding box center [59, 257] width 22 height 10
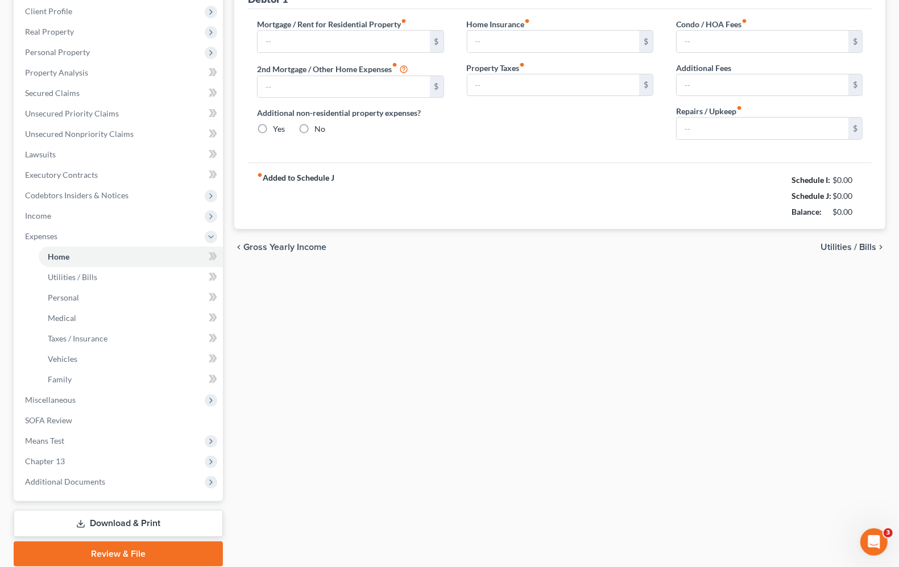
scroll to position [26, 0]
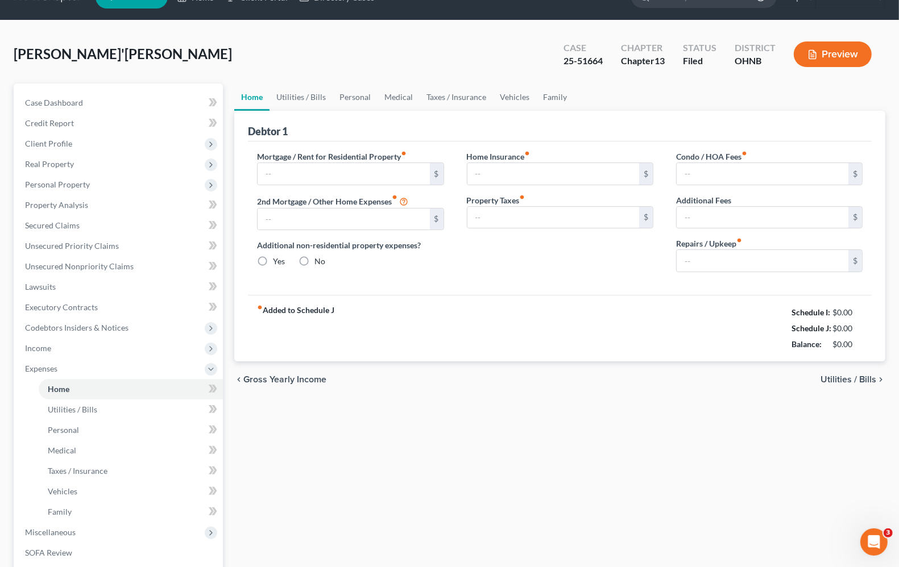
type input "1,100.00"
type input "0.00"
radio input "true"
type input "27.00"
type input "0.00"
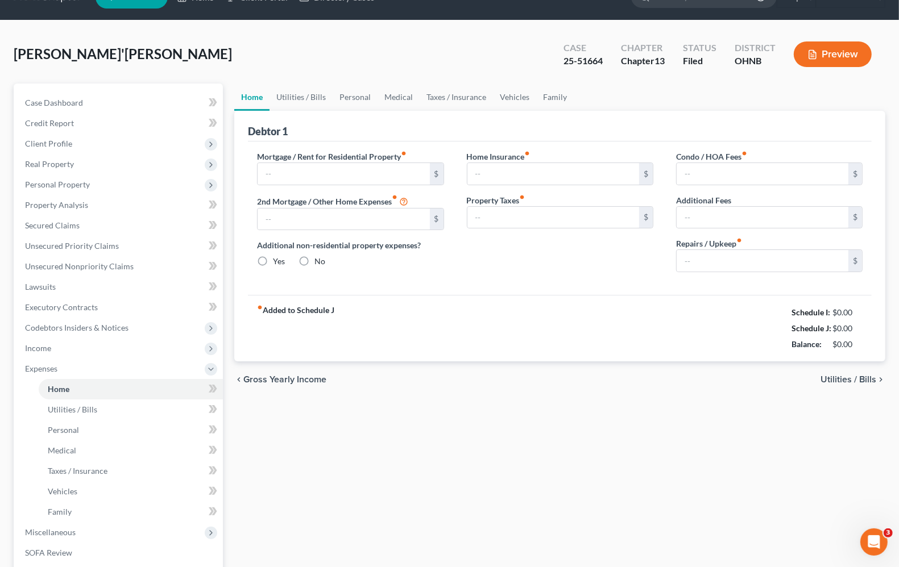
type input "0.00"
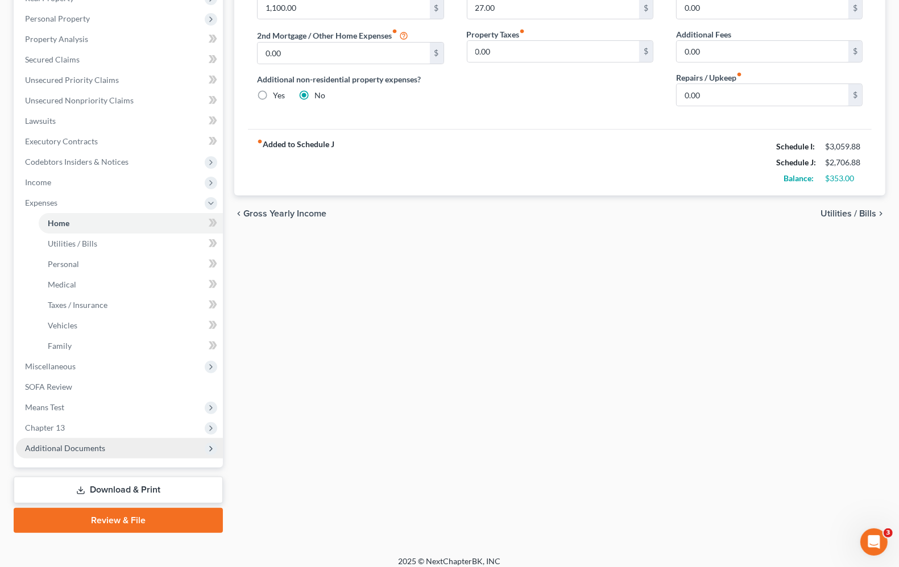
scroll to position [200, 0]
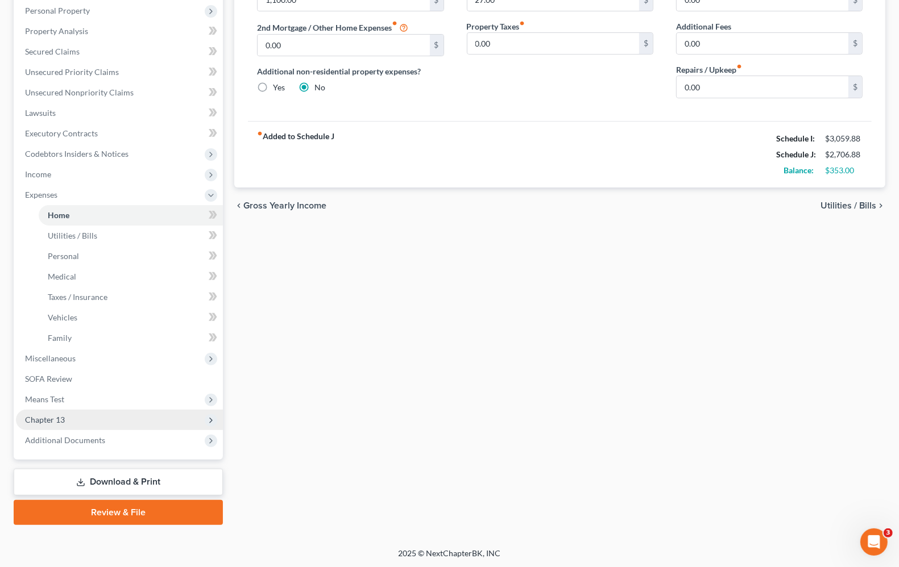
click at [51, 415] on span "Chapter 13" at bounding box center [45, 420] width 40 height 10
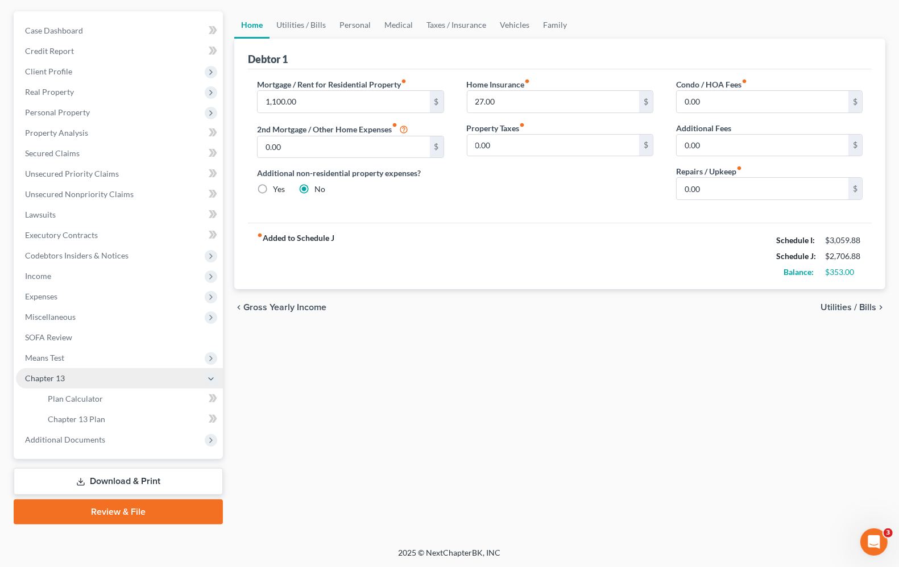
scroll to position [97, 0]
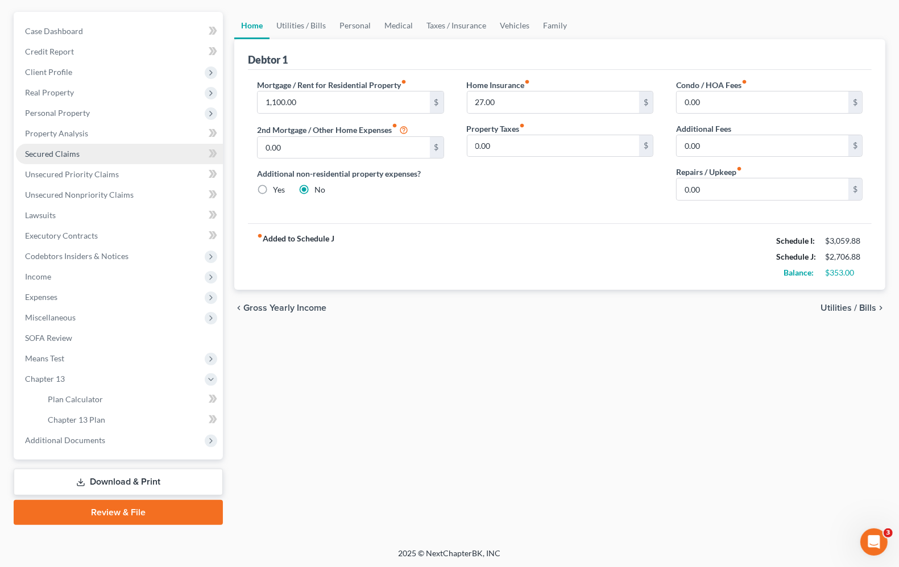
click at [52, 157] on span "Secured Claims" at bounding box center [52, 154] width 55 height 10
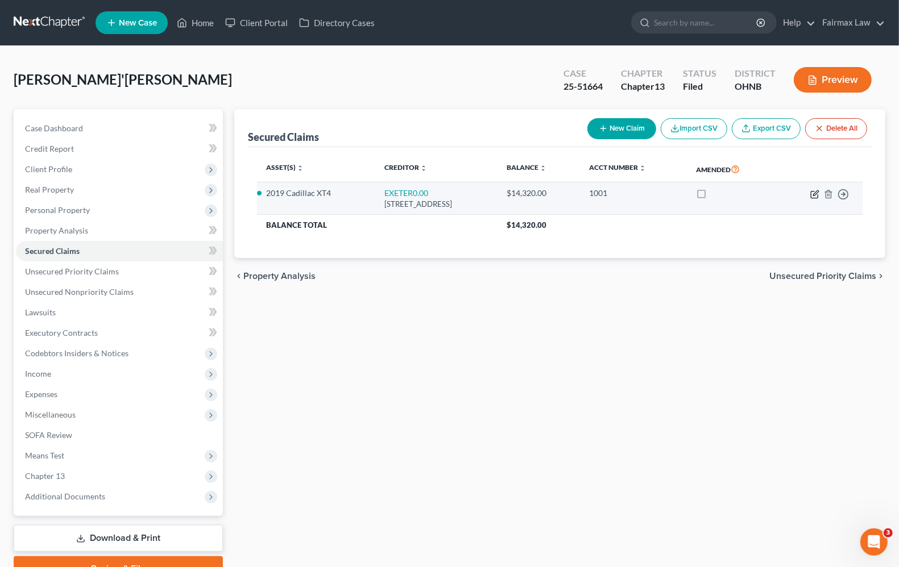
click at [814, 197] on icon "button" at bounding box center [814, 194] width 7 height 7
select select "45"
select select "4"
select select "2"
select select "0"
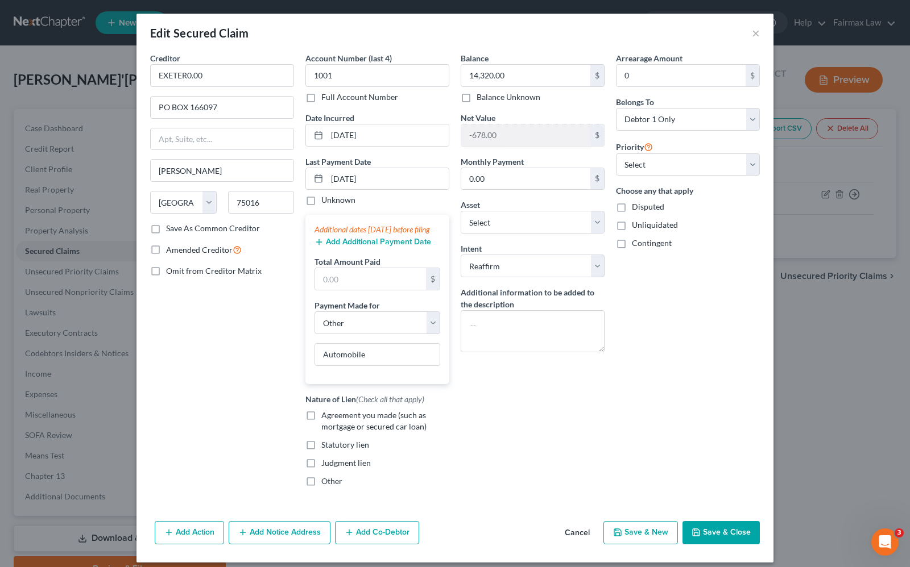
click at [745, 35] on div "Edit Secured Claim ×" at bounding box center [454, 33] width 637 height 39
click at [524, 72] on input "14,320.00" at bounding box center [525, 76] width 129 height 22
click at [679, 424] on div "Arrearage Amount 0 $ Belongs To * Select Debtor 1 Only Debtor 2 Only Debtor 1 A…" at bounding box center [687, 274] width 155 height 444
type input "100"
click at [752, 33] on button "×" at bounding box center [756, 33] width 8 height 14
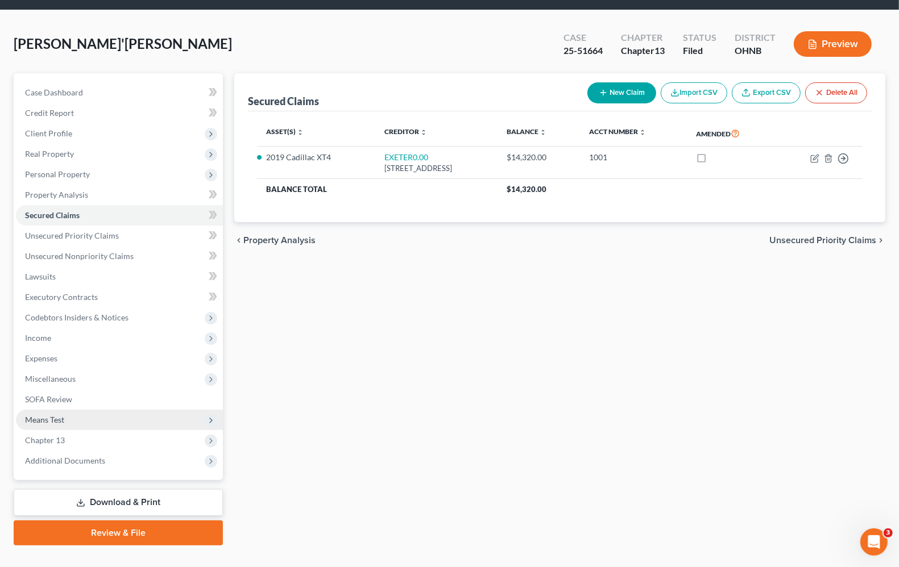
scroll to position [56, 0]
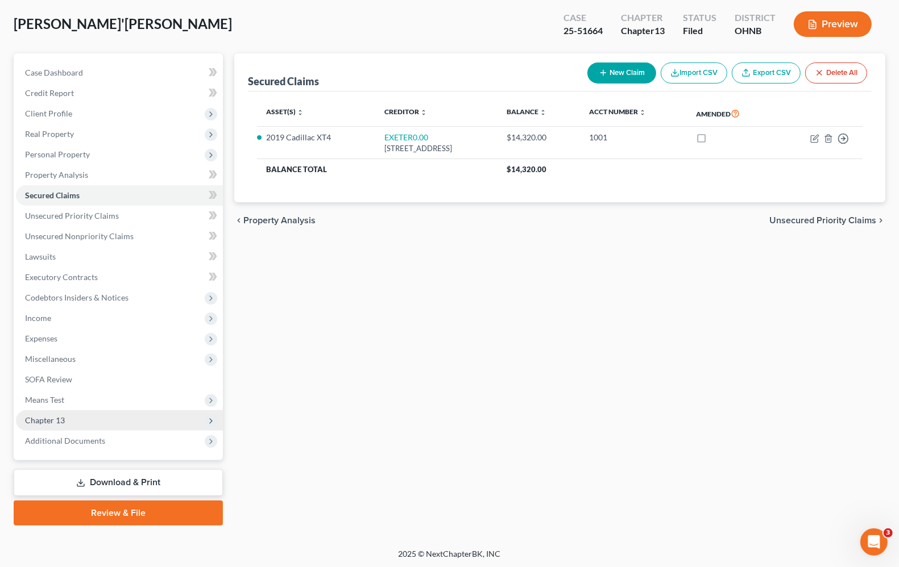
click at [51, 416] on span "Chapter 13" at bounding box center [45, 421] width 40 height 10
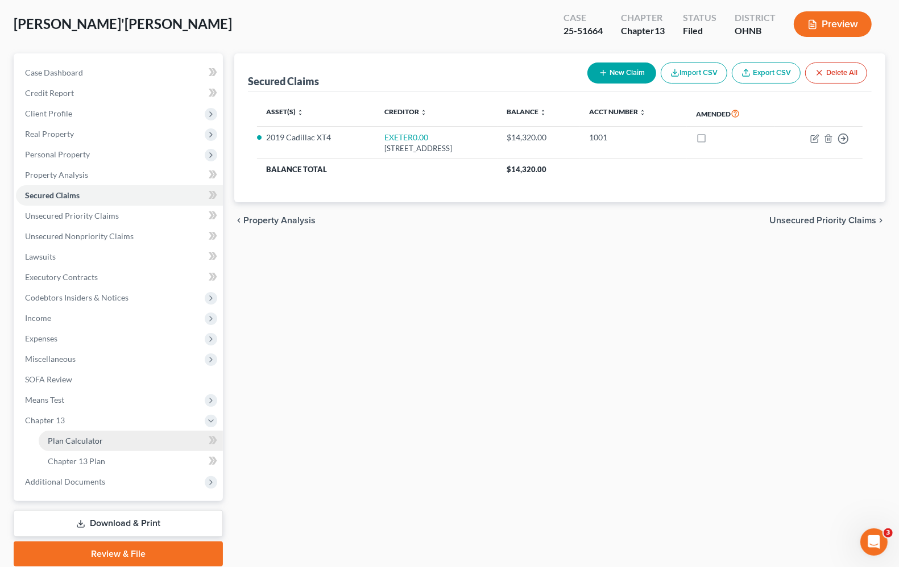
click at [74, 438] on span "Plan Calculator" at bounding box center [75, 441] width 55 height 10
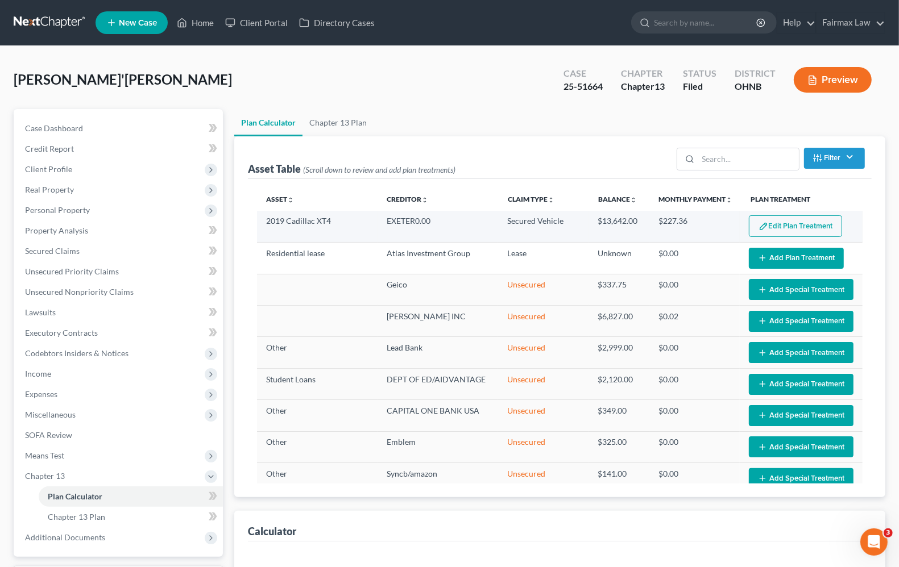
click at [795, 233] on button "Edit Plan Treatment" at bounding box center [795, 226] width 93 height 22
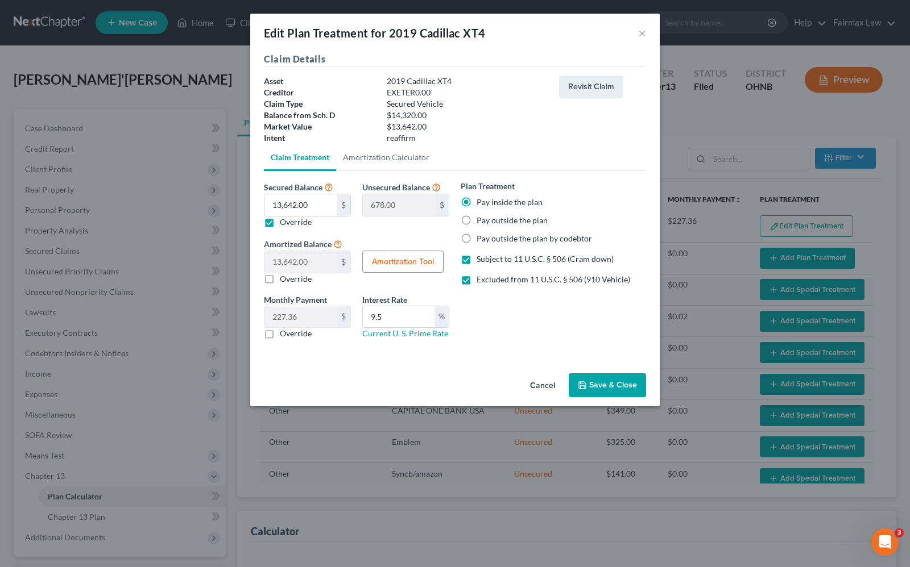
click at [476, 279] on label "Excluded from 11 U.S.C. § 506 (910 Vehicle)" at bounding box center [553, 279] width 154 height 11
click at [481, 279] on input "Excluded from 11 U.S.C. § 506 (910 Vehicle)" at bounding box center [484, 277] width 7 height 7
checkbox input "false"
select select "59"
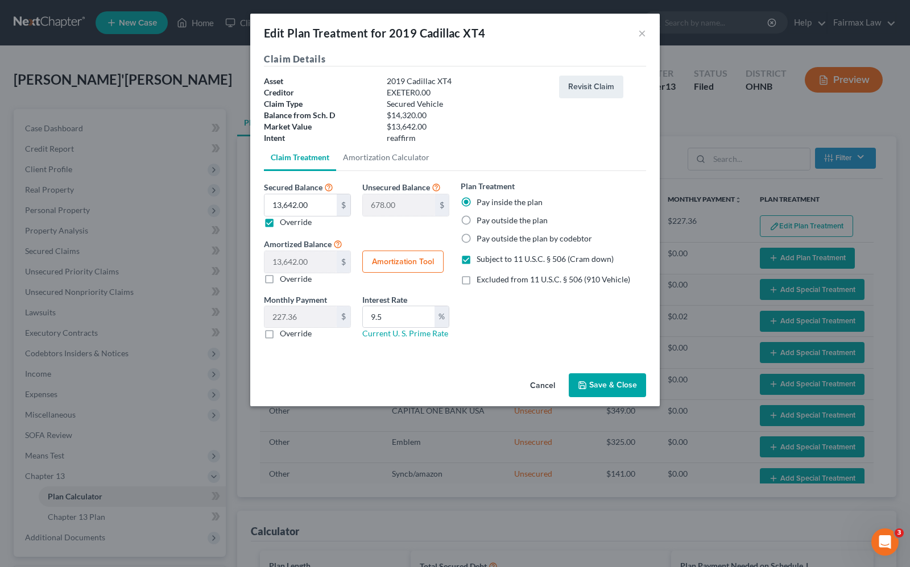
click at [416, 263] on button "Amortization Tool" at bounding box center [402, 262] width 81 height 23
type input "13,642.00"
type input "9.5"
type input "60"
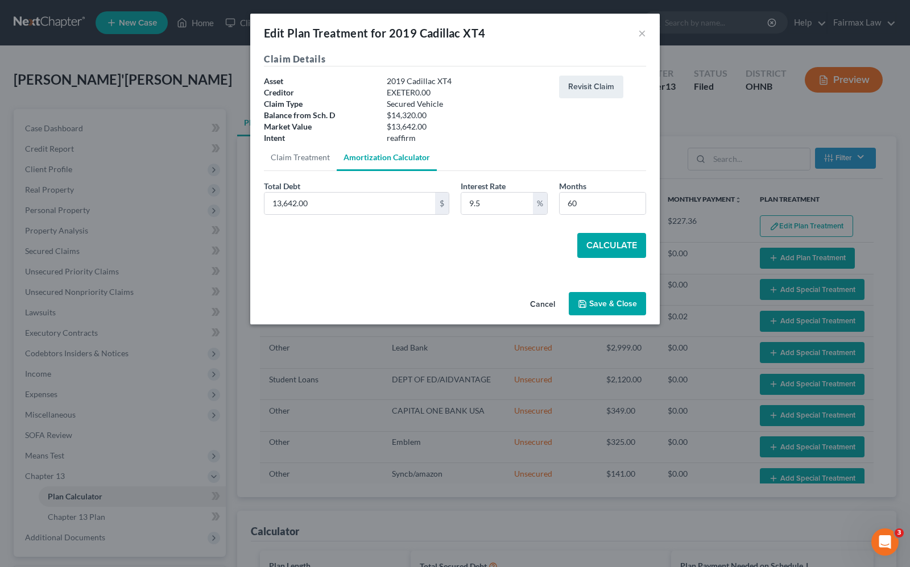
click at [620, 243] on button "Calculate" at bounding box center [611, 245] width 69 height 25
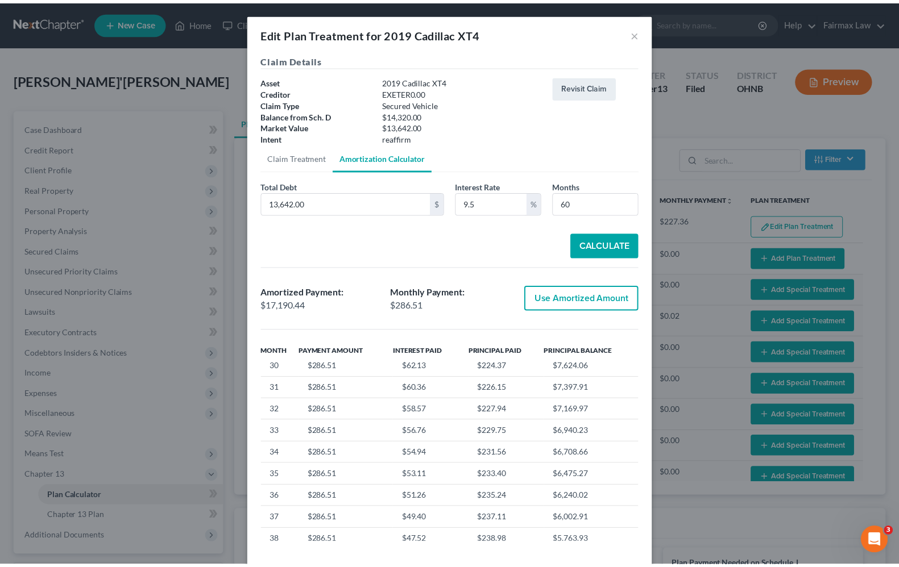
scroll to position [48, 0]
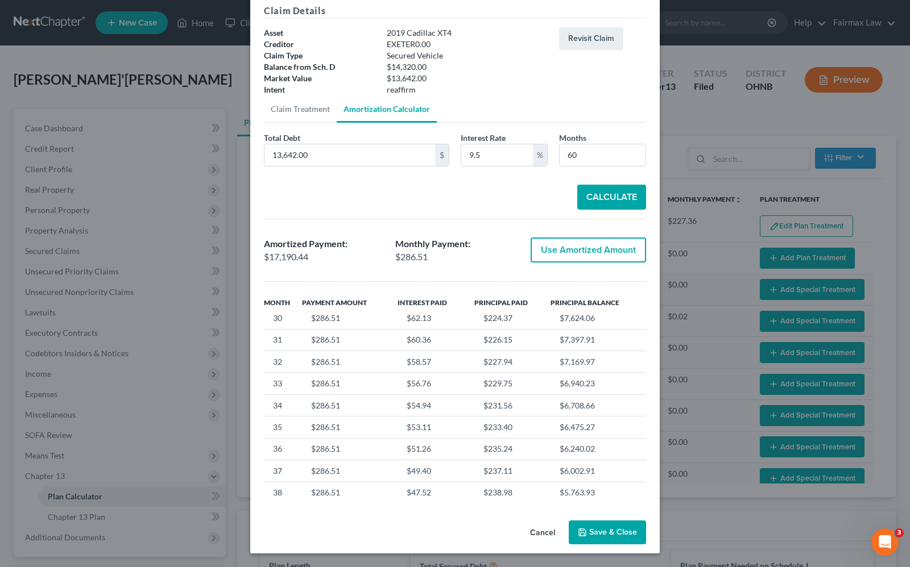
click at [609, 536] on button "Save & Close" at bounding box center [607, 533] width 77 height 24
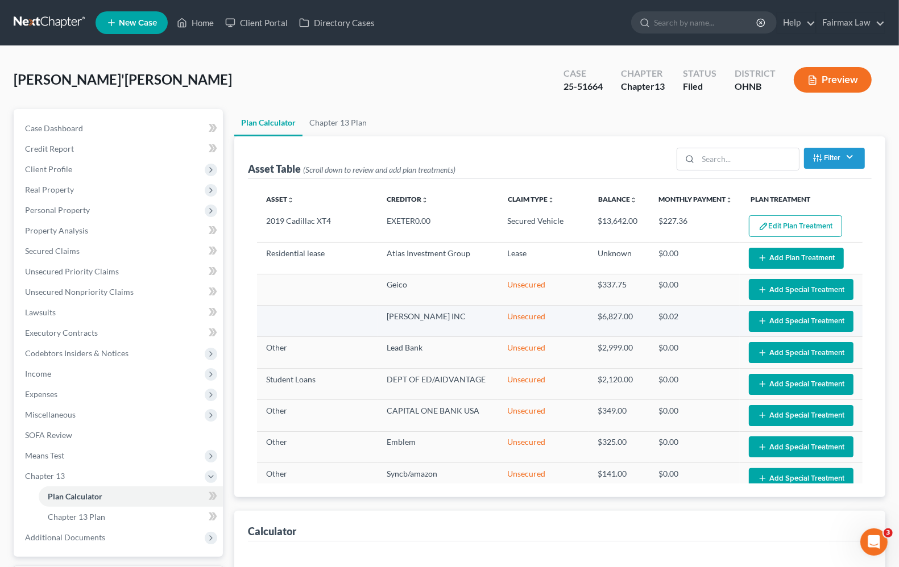
select select "59"
click at [59, 391] on span "Expenses" at bounding box center [119, 394] width 207 height 20
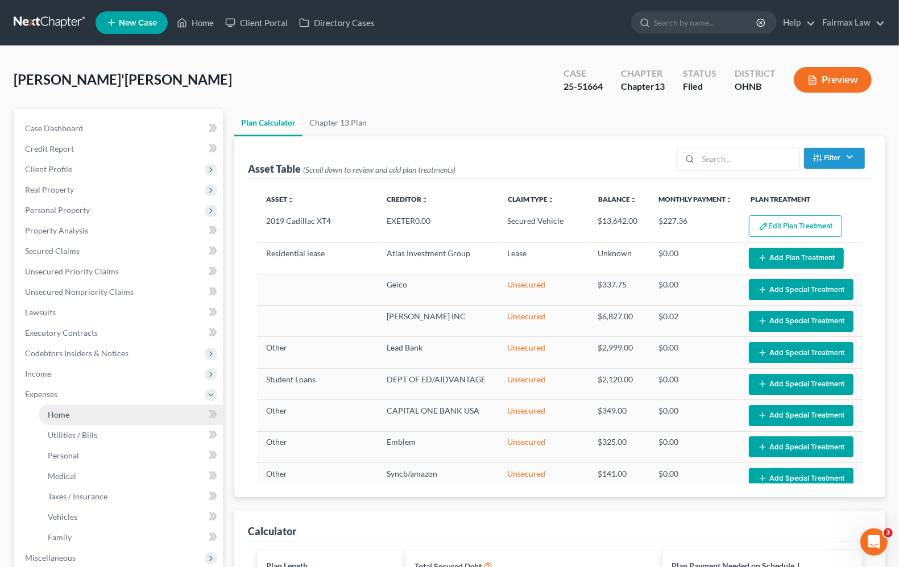
click at [59, 418] on link "Home" at bounding box center [131, 415] width 184 height 20
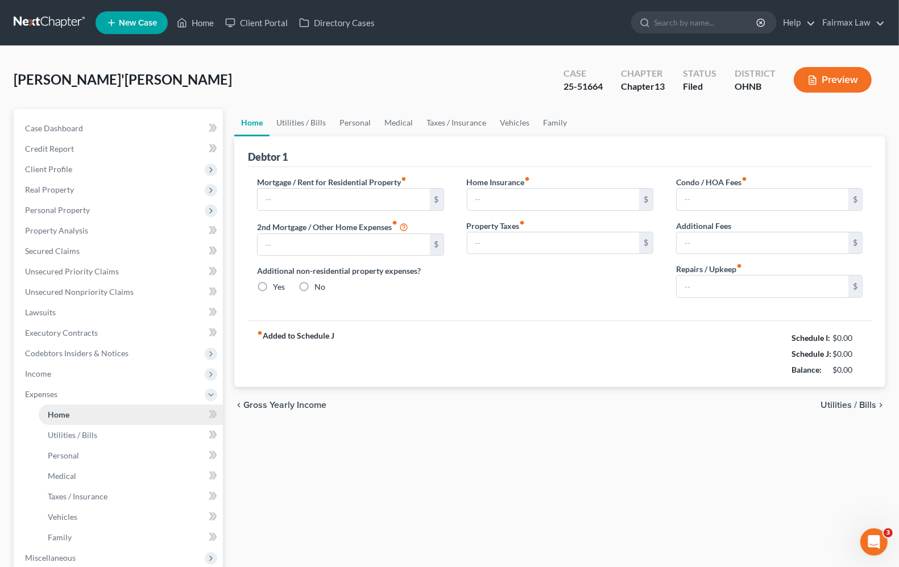
type input "1,100.00"
type input "0.00"
radio input "true"
type input "27.00"
type input "0.00"
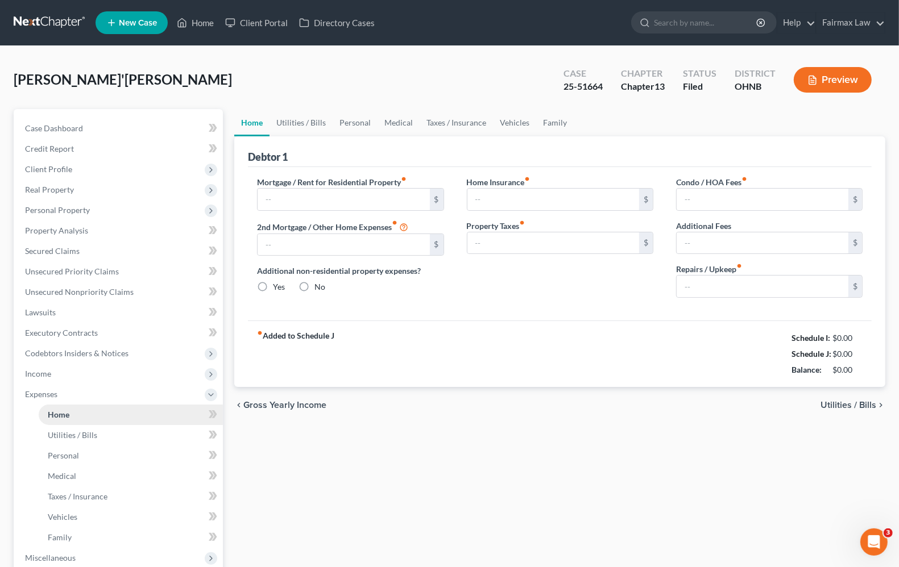
type input "0.00"
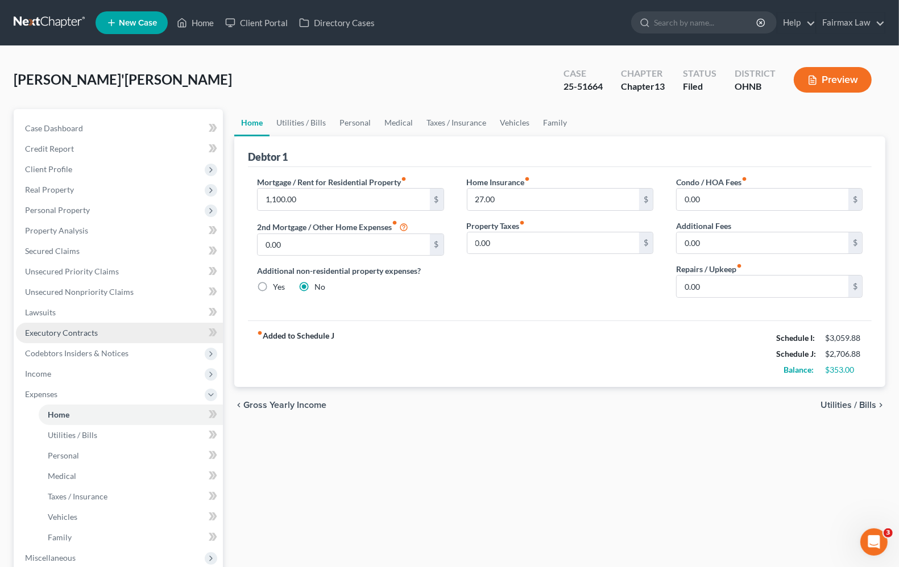
click at [80, 330] on span "Executory Contracts" at bounding box center [61, 333] width 73 height 10
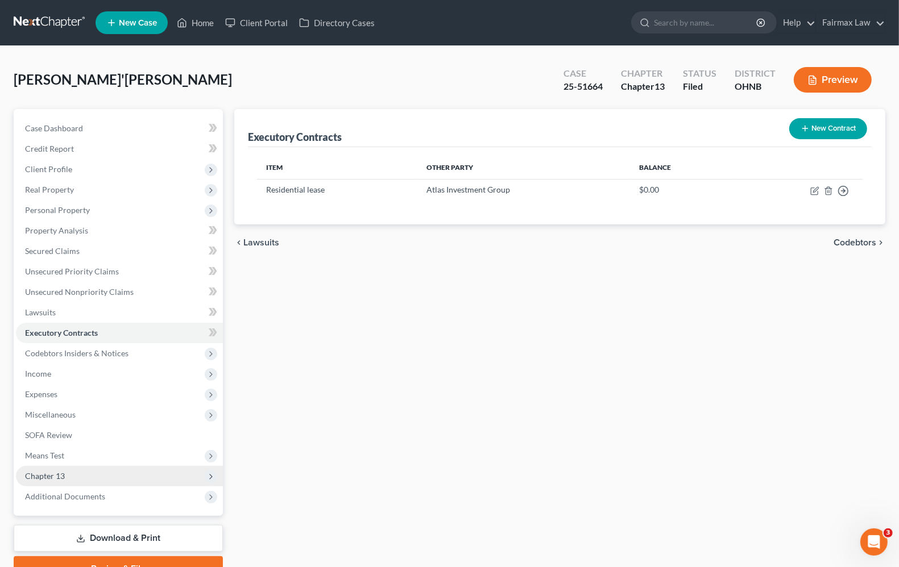
click at [52, 478] on span "Chapter 13" at bounding box center [45, 476] width 40 height 10
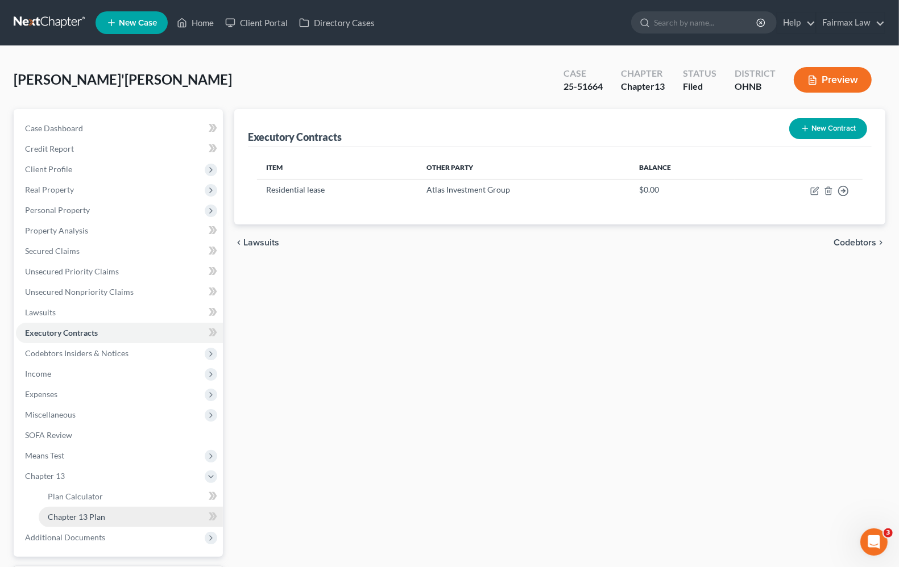
click at [84, 520] on span "Chapter 13 Plan" at bounding box center [76, 517] width 57 height 10
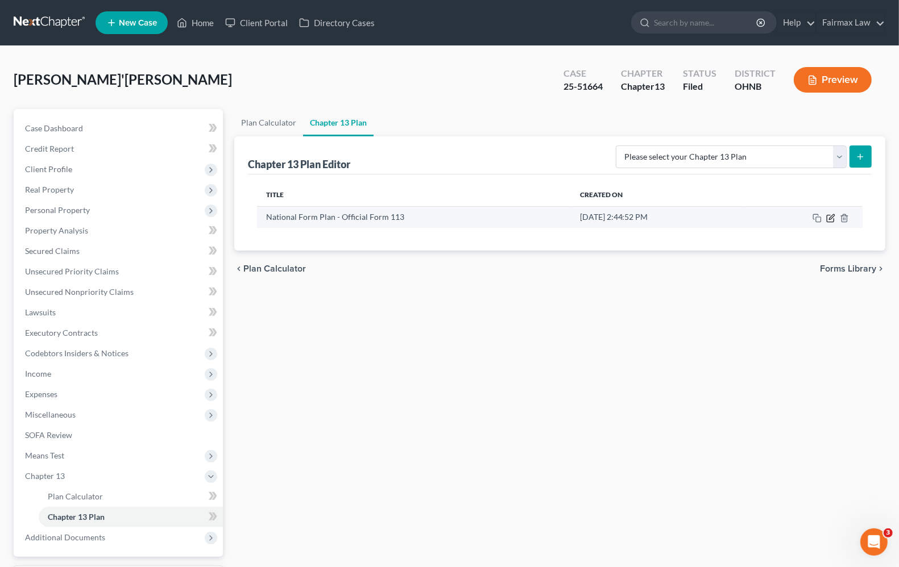
click at [833, 220] on icon "button" at bounding box center [830, 218] width 9 height 9
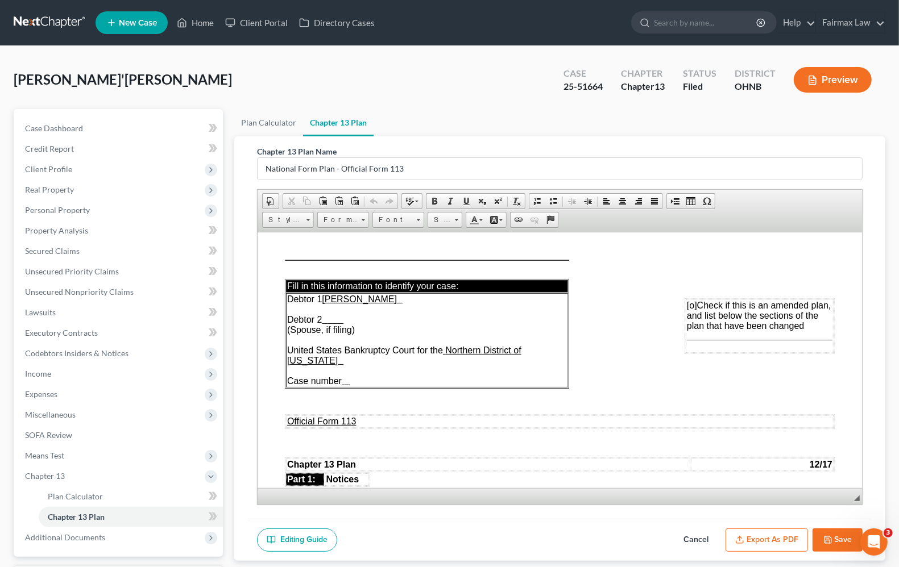
click at [347, 365] on td "Debtor 1 Ta'Meeka M McCloude Debtor 2 (Spouse, if filing) United States Bankrup…" at bounding box center [427, 340] width 282 height 94
click at [364, 369] on td "Debtor 1 Ta'Meeka M McCloude Debtor 2 (Spouse, if filing) United States Bankrup…" at bounding box center [427, 340] width 282 height 94
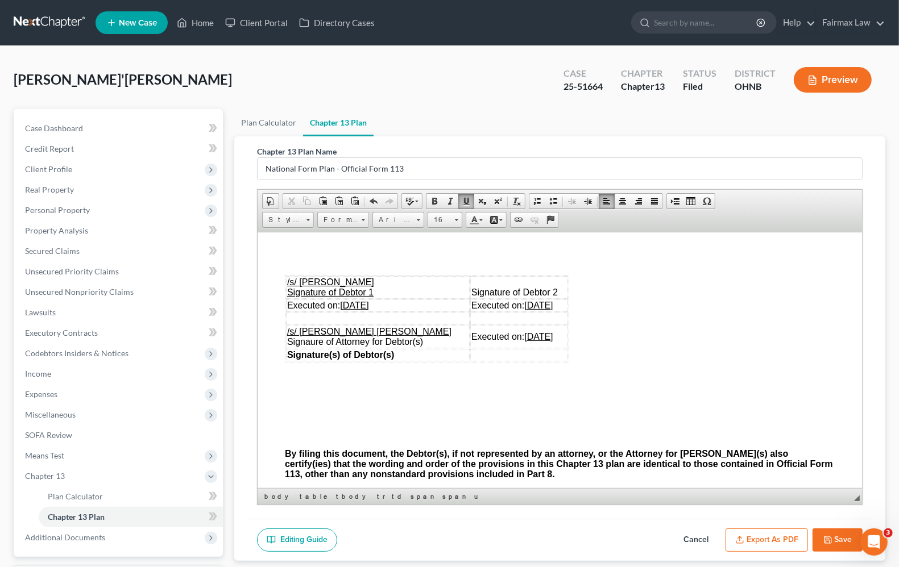
scroll to position [3625, 0]
click at [524, 309] on u "09/15/2025" at bounding box center [538, 304] width 28 height 10
click at [515, 340] on u "09/15/2025" at bounding box center [529, 335] width 28 height 10
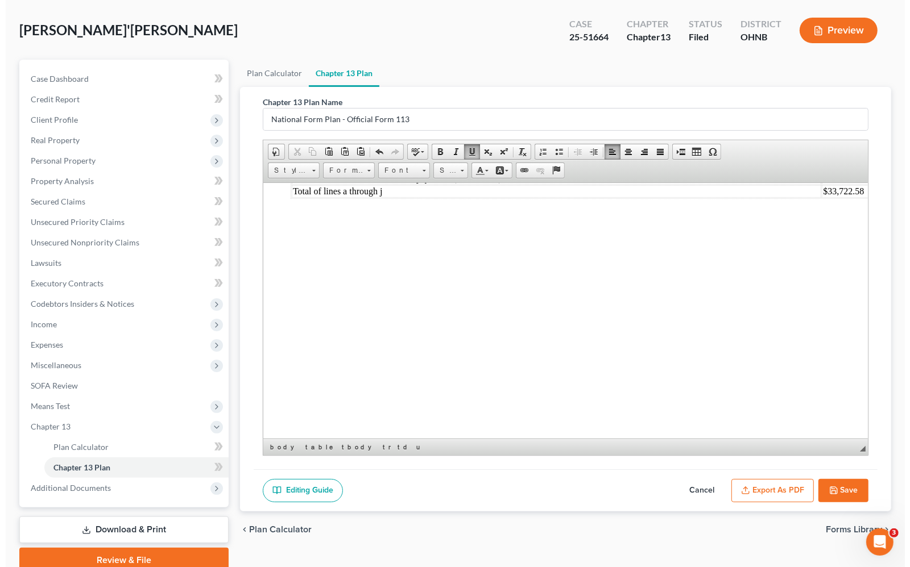
scroll to position [97, 0]
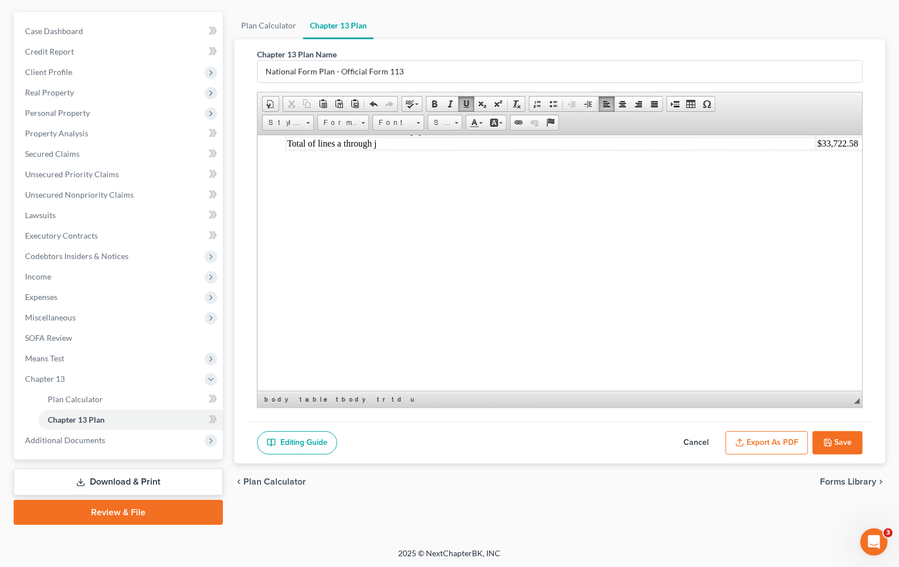
click at [765, 447] on button "Export as PDF" at bounding box center [767, 444] width 82 height 24
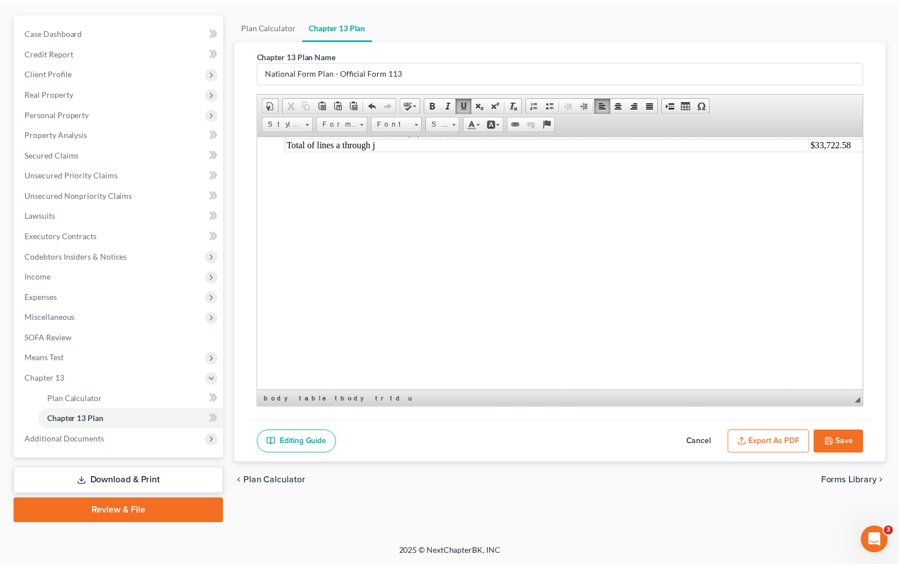
scroll to position [4215, 0]
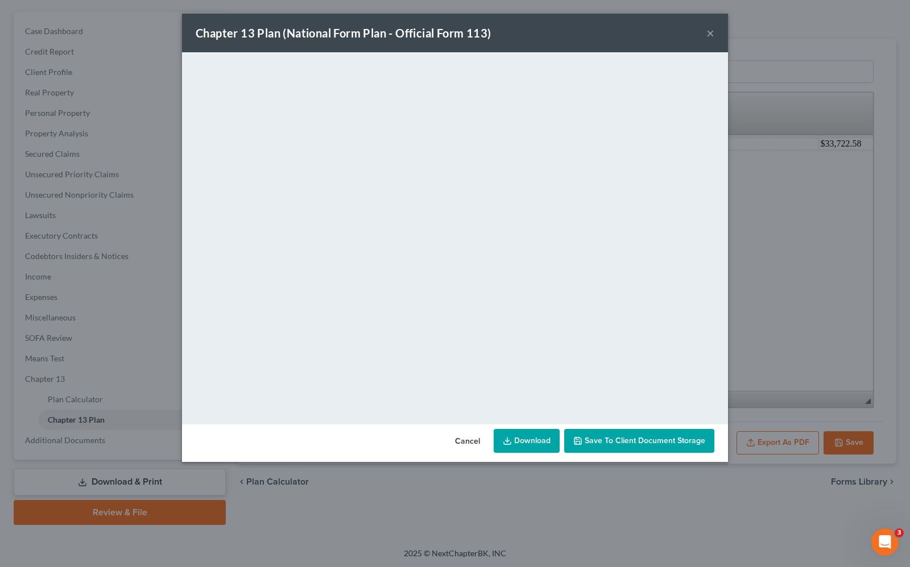
click at [527, 442] on link "Download" at bounding box center [527, 441] width 66 height 24
click at [710, 34] on button "×" at bounding box center [710, 33] width 8 height 14
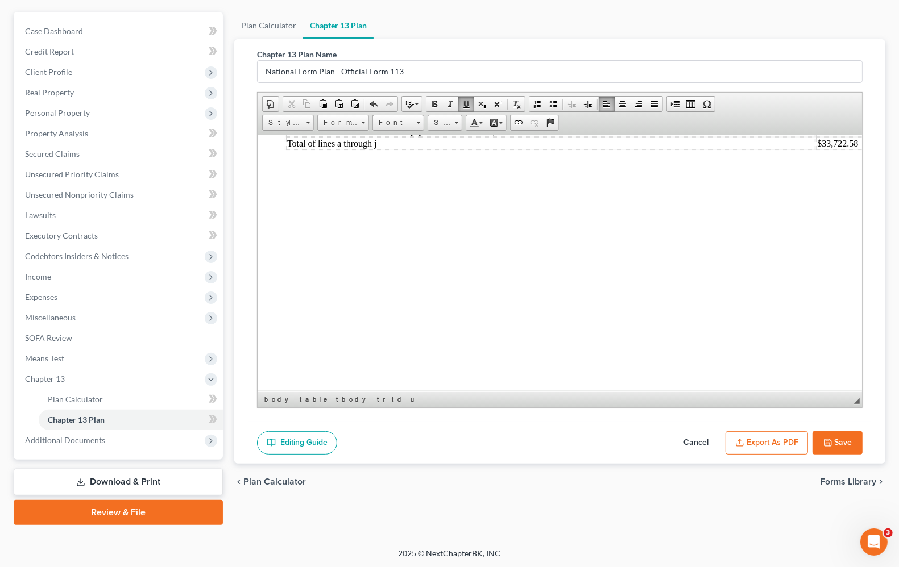
scroll to position [4226, 0]
click at [27, 361] on span "Means Test" at bounding box center [44, 359] width 39 height 10
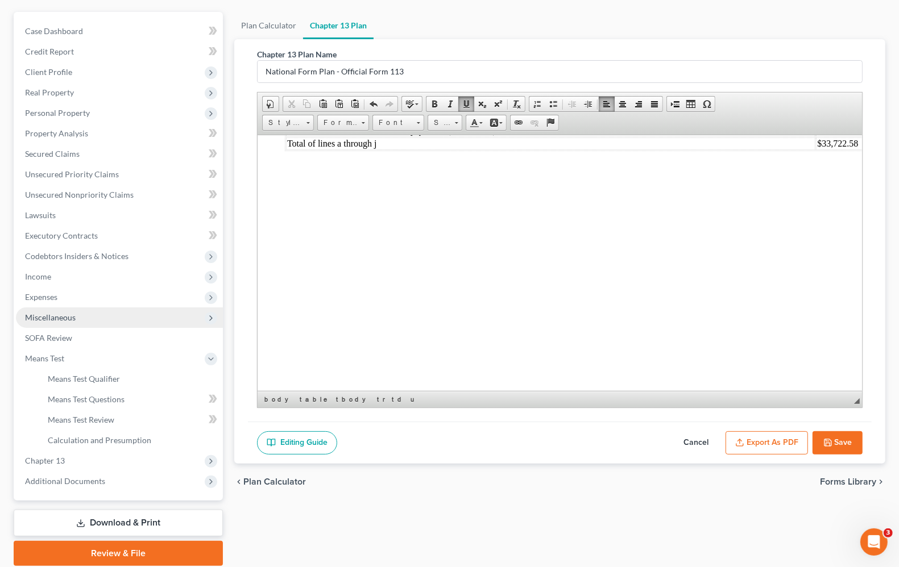
click at [44, 321] on span "Miscellaneous" at bounding box center [119, 318] width 207 height 20
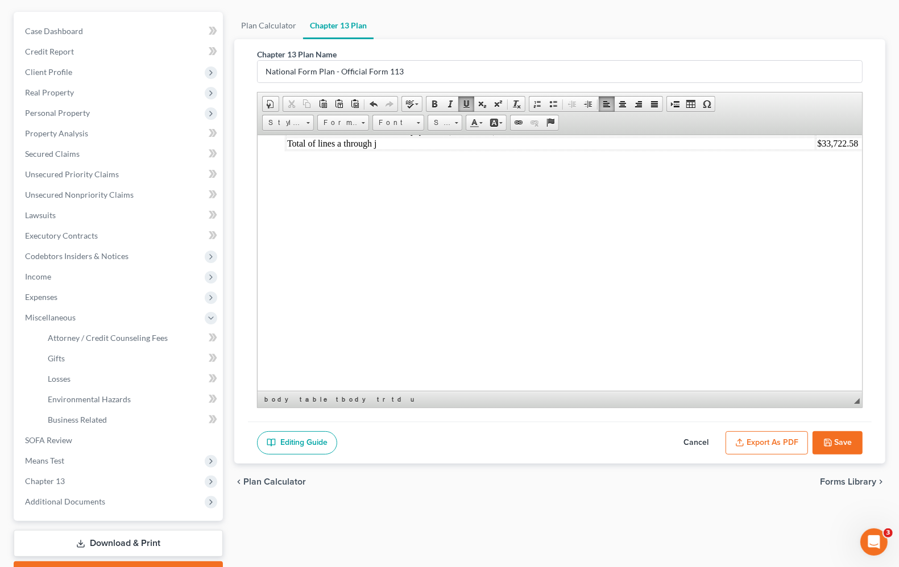
click at [844, 449] on button "Save" at bounding box center [838, 444] width 50 height 24
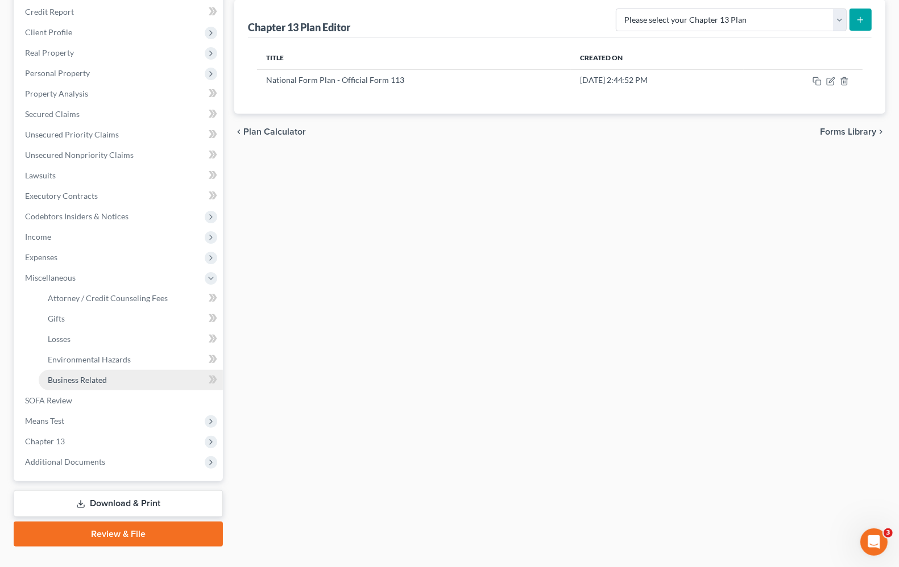
scroll to position [158, 0]
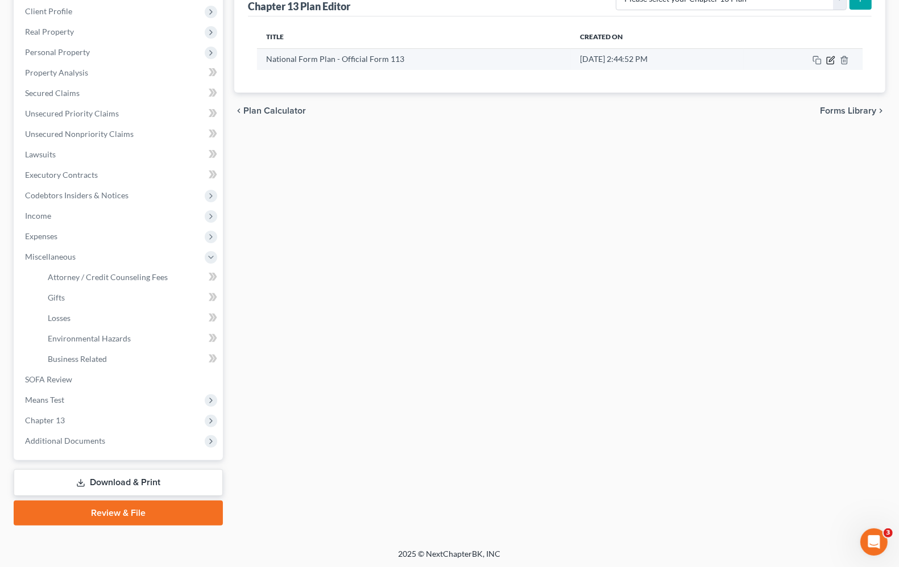
click at [831, 59] on icon "button" at bounding box center [831, 58] width 5 height 5
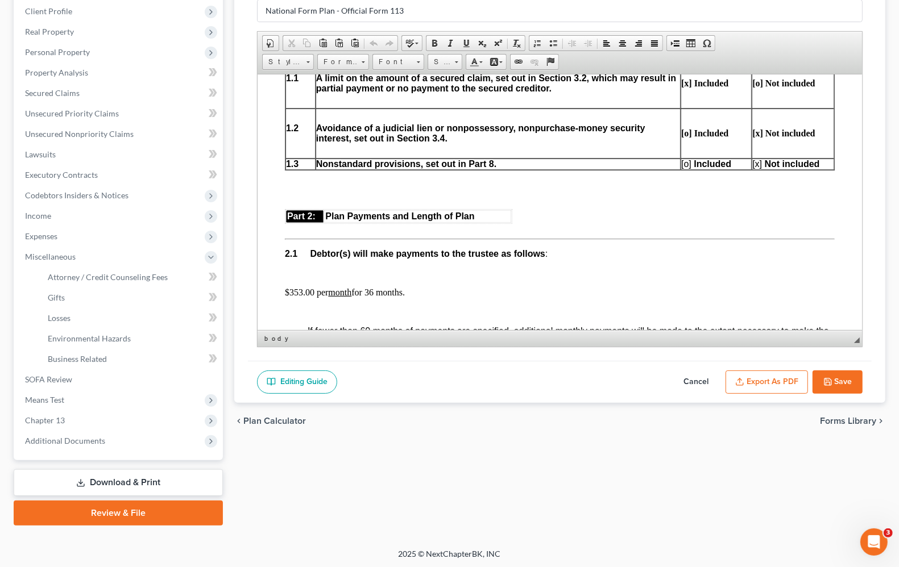
scroll to position [0, 0]
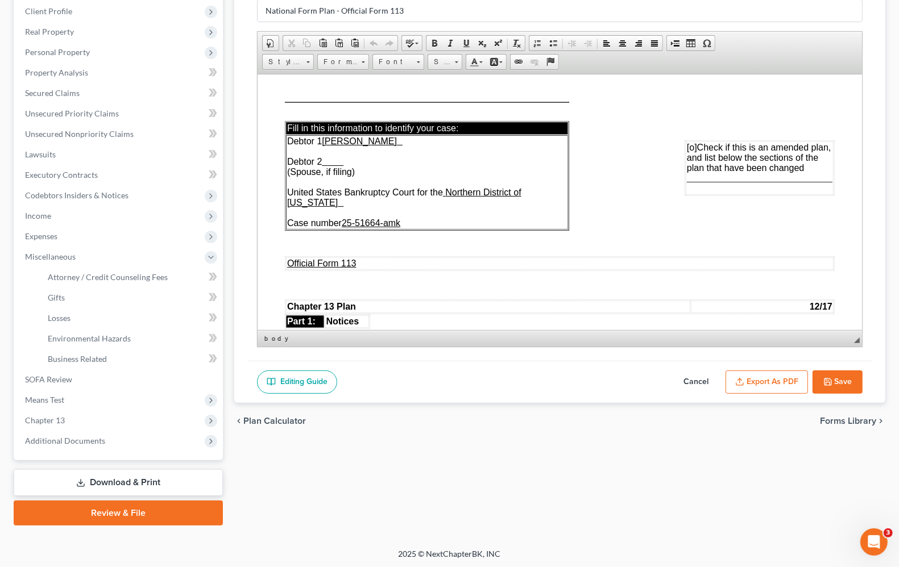
drag, startPoint x: 856, startPoint y: 96, endPoint x: 1125, endPoint y: 115, distance: 269.0
click at [829, 384] on icon "button" at bounding box center [827, 382] width 9 height 9
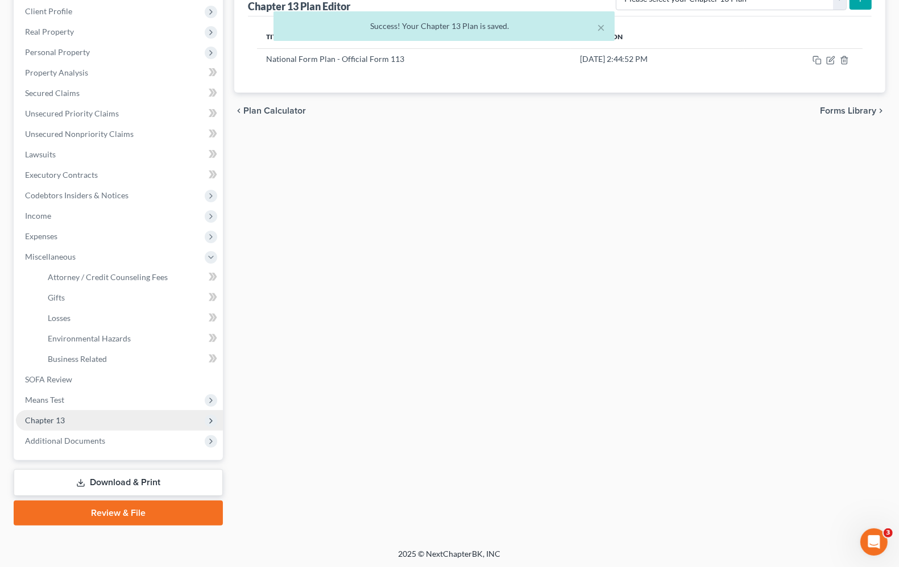
click at [67, 421] on span "Chapter 13" at bounding box center [119, 421] width 207 height 20
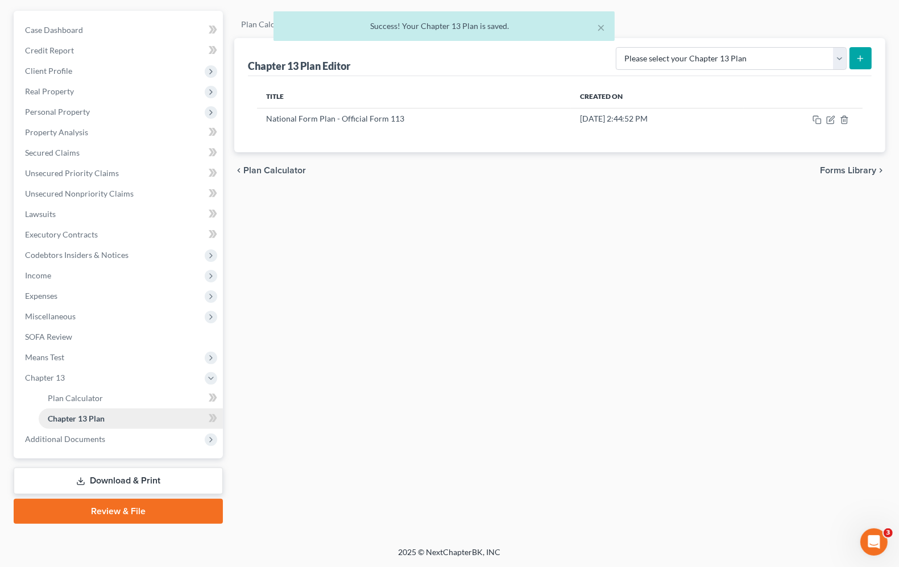
scroll to position [97, 0]
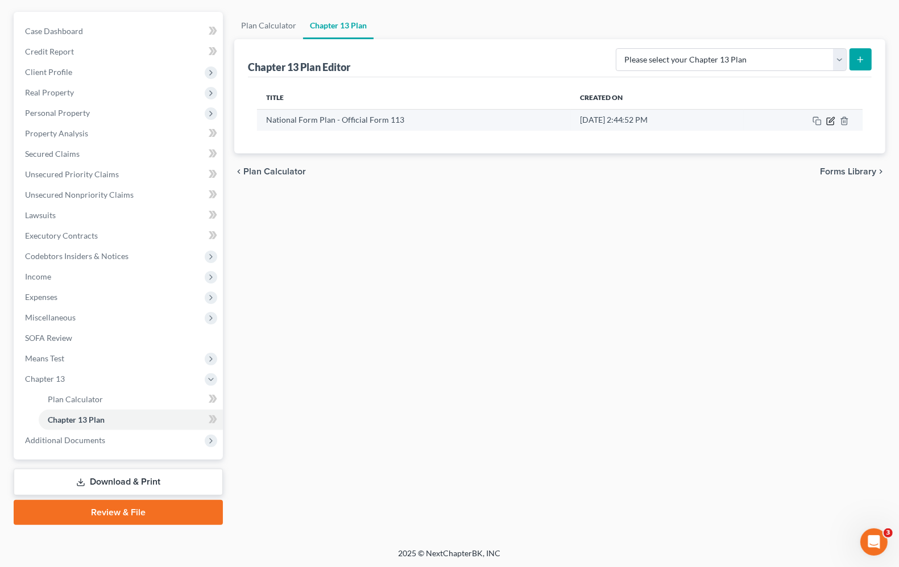
click at [831, 118] on icon "button" at bounding box center [831, 119] width 5 height 5
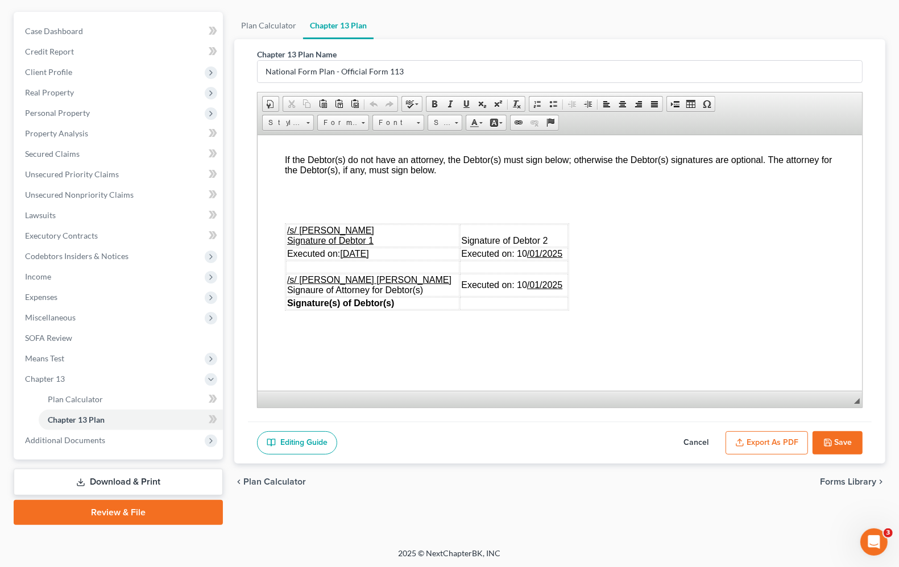
scroll to position [3649, 0]
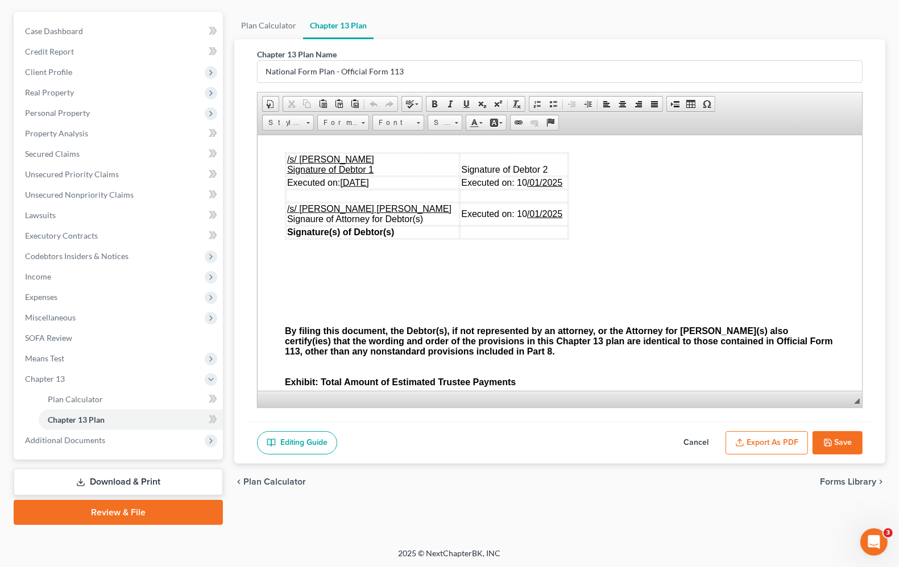
click at [853, 439] on button "Save" at bounding box center [838, 444] width 50 height 24
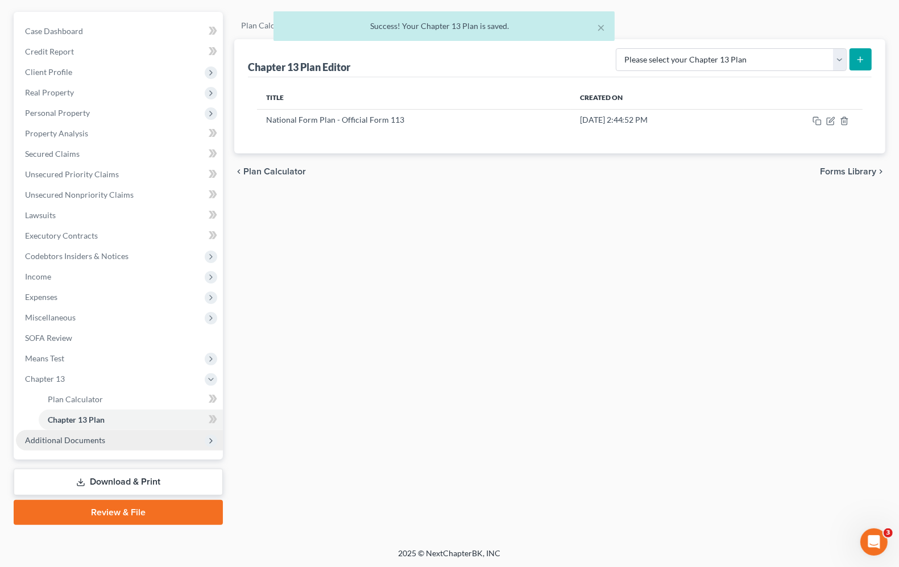
click at [81, 440] on span "Additional Documents" at bounding box center [65, 441] width 80 height 10
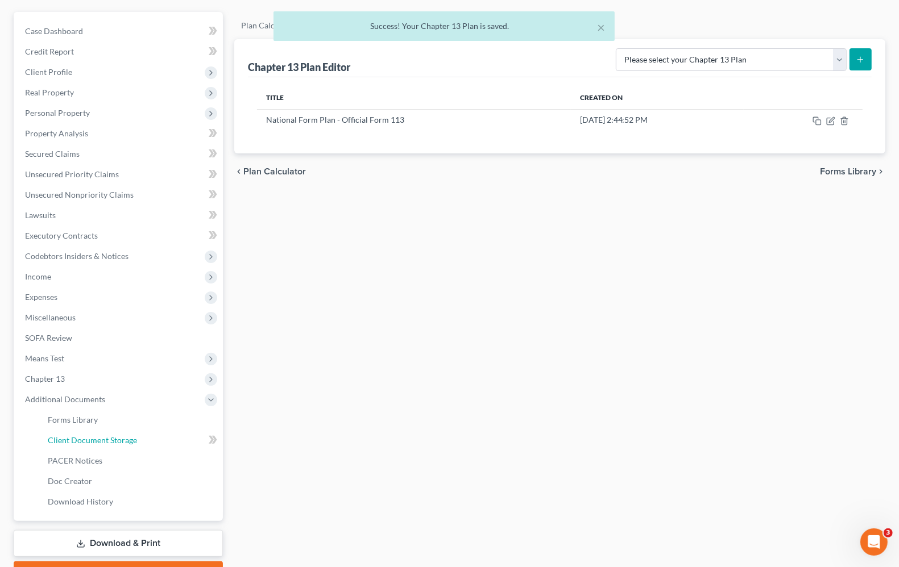
click at [80, 440] on span "Client Document Storage" at bounding box center [92, 441] width 89 height 10
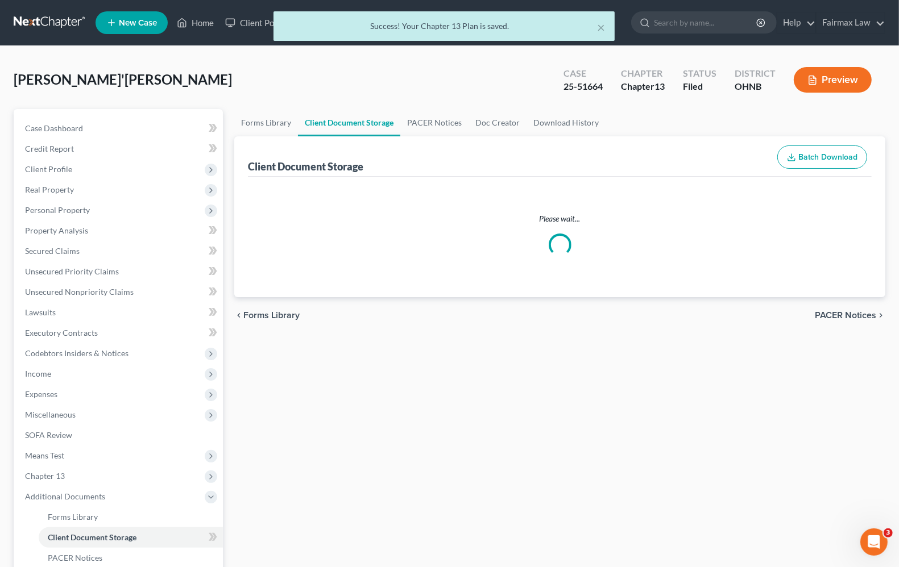
select select "5"
select select "16"
select select "26"
select select "20"
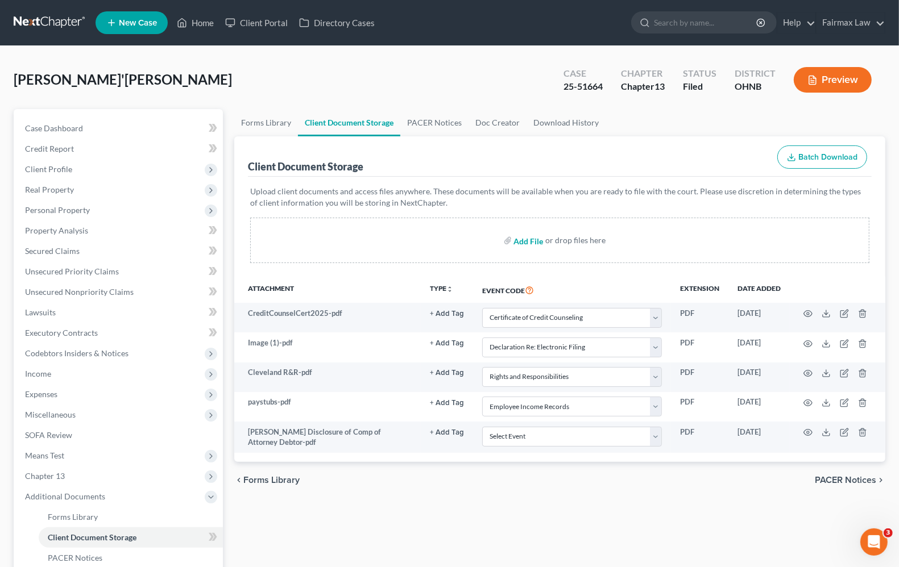
click at [524, 240] on input "file" at bounding box center [527, 240] width 27 height 20
type input "C:\fakepath\McCloude Plan.pdf"
select select "5"
select select "16"
select select "26"
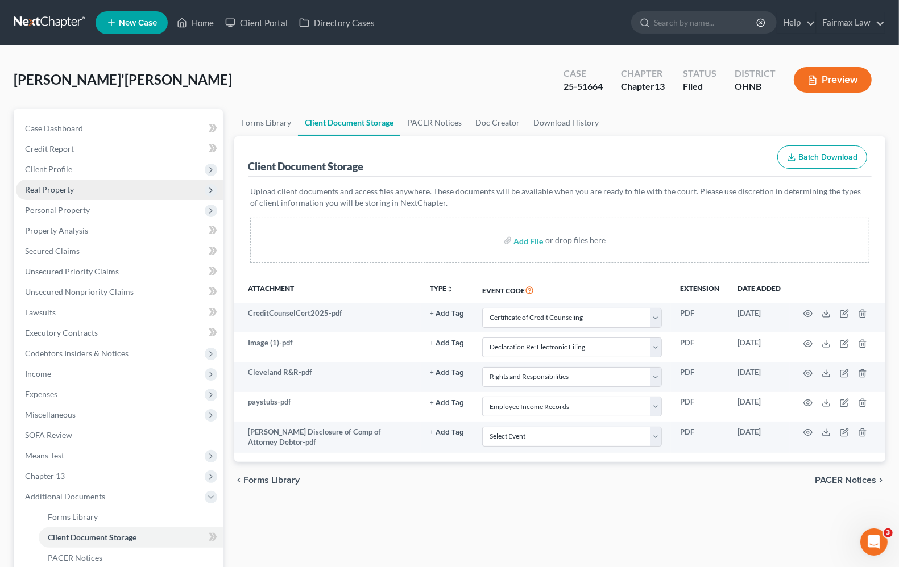
select select "20"
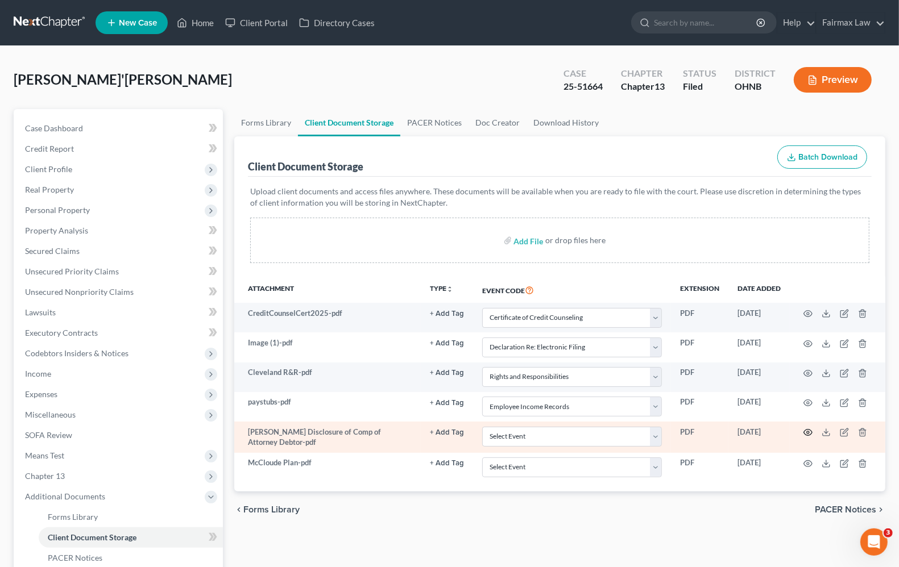
click at [806, 436] on icon "button" at bounding box center [807, 432] width 9 height 9
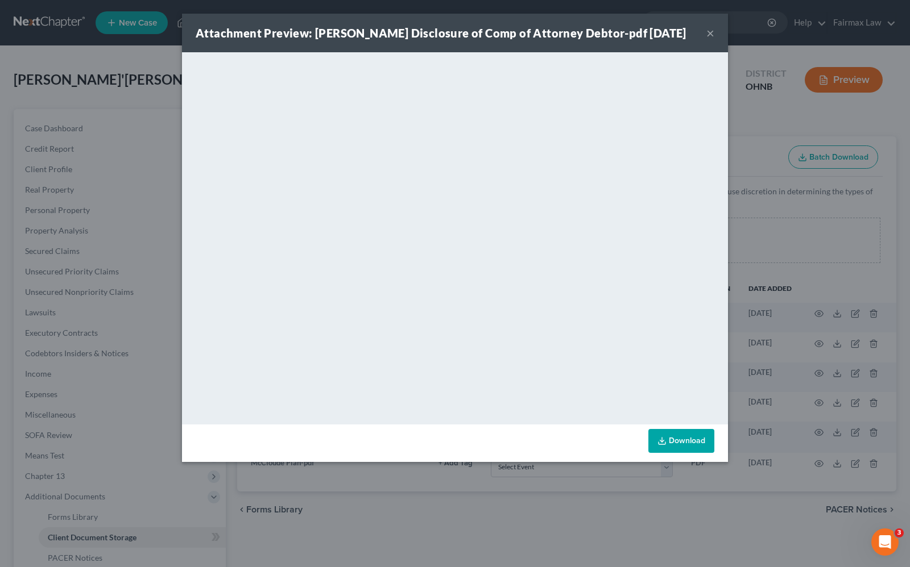
click at [708, 33] on button "×" at bounding box center [710, 33] width 8 height 14
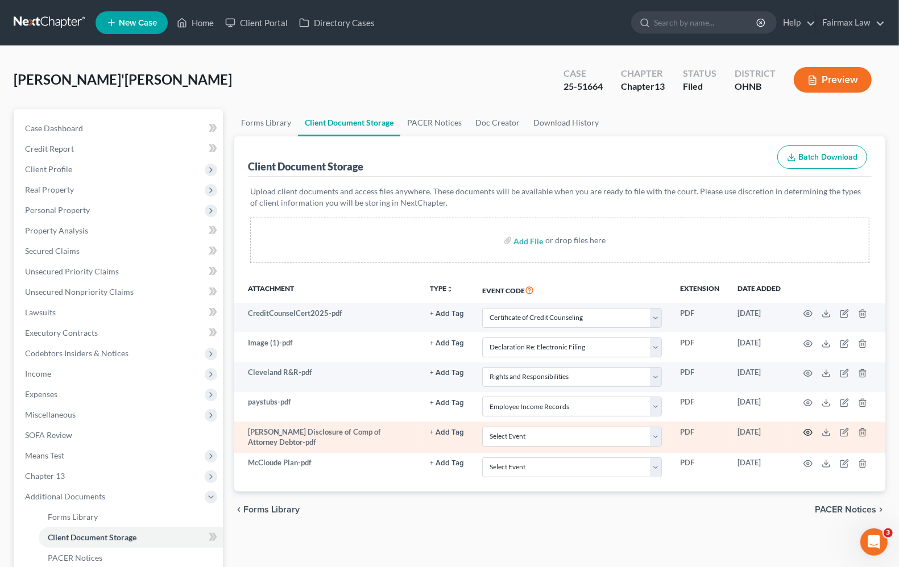
click at [806, 434] on icon "button" at bounding box center [807, 432] width 9 height 9
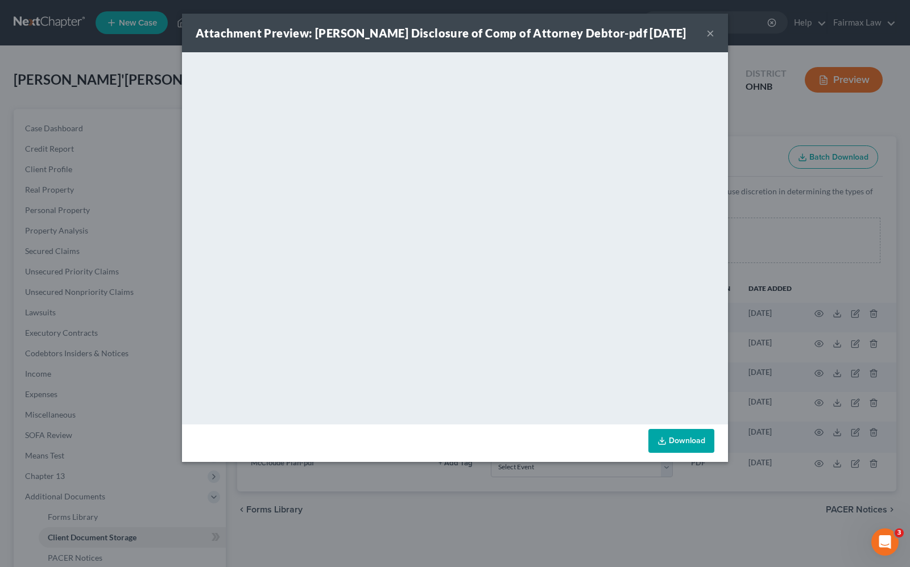
click at [712, 36] on button "×" at bounding box center [710, 33] width 8 height 14
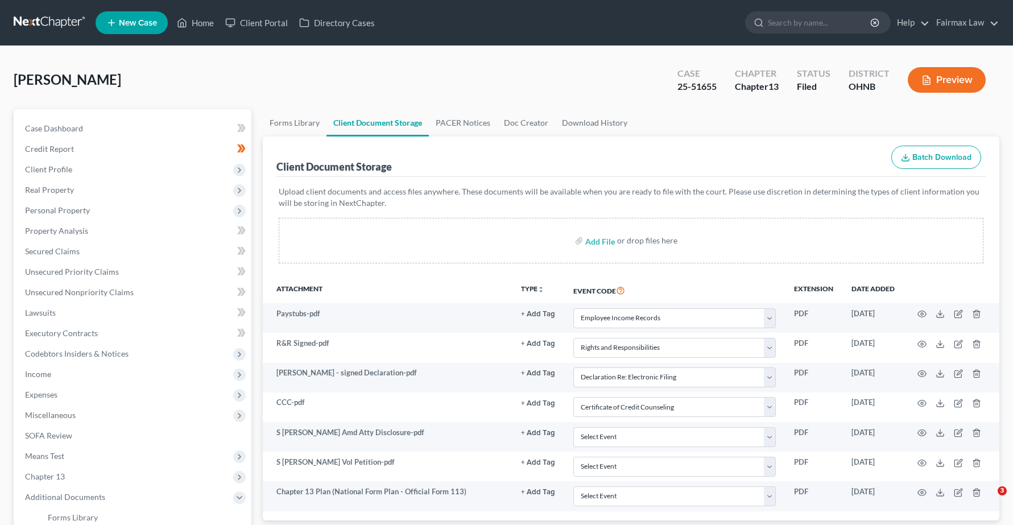
select select "20"
select select "26"
select select "16"
select select "5"
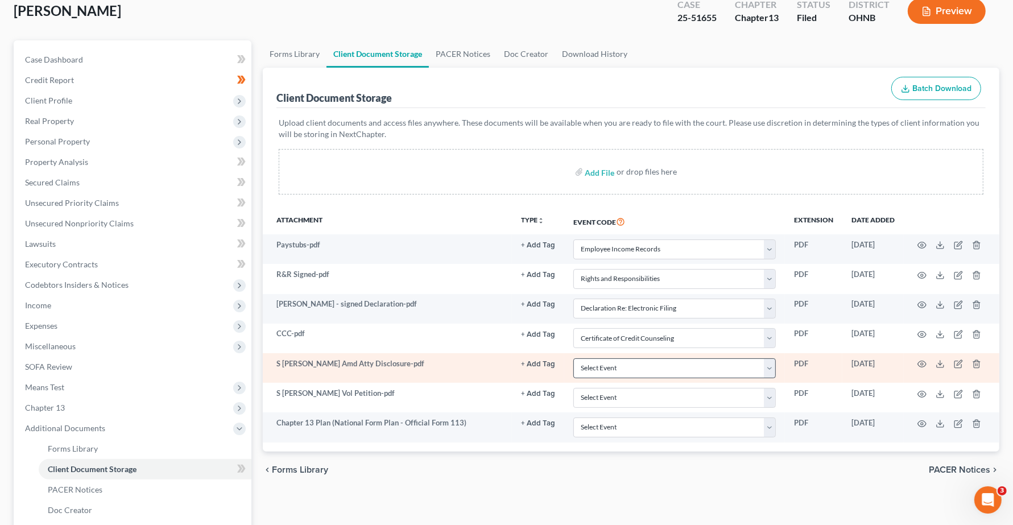
scroll to position [59, 0]
